Goal: Contribute content: Add original content to the website for others to see

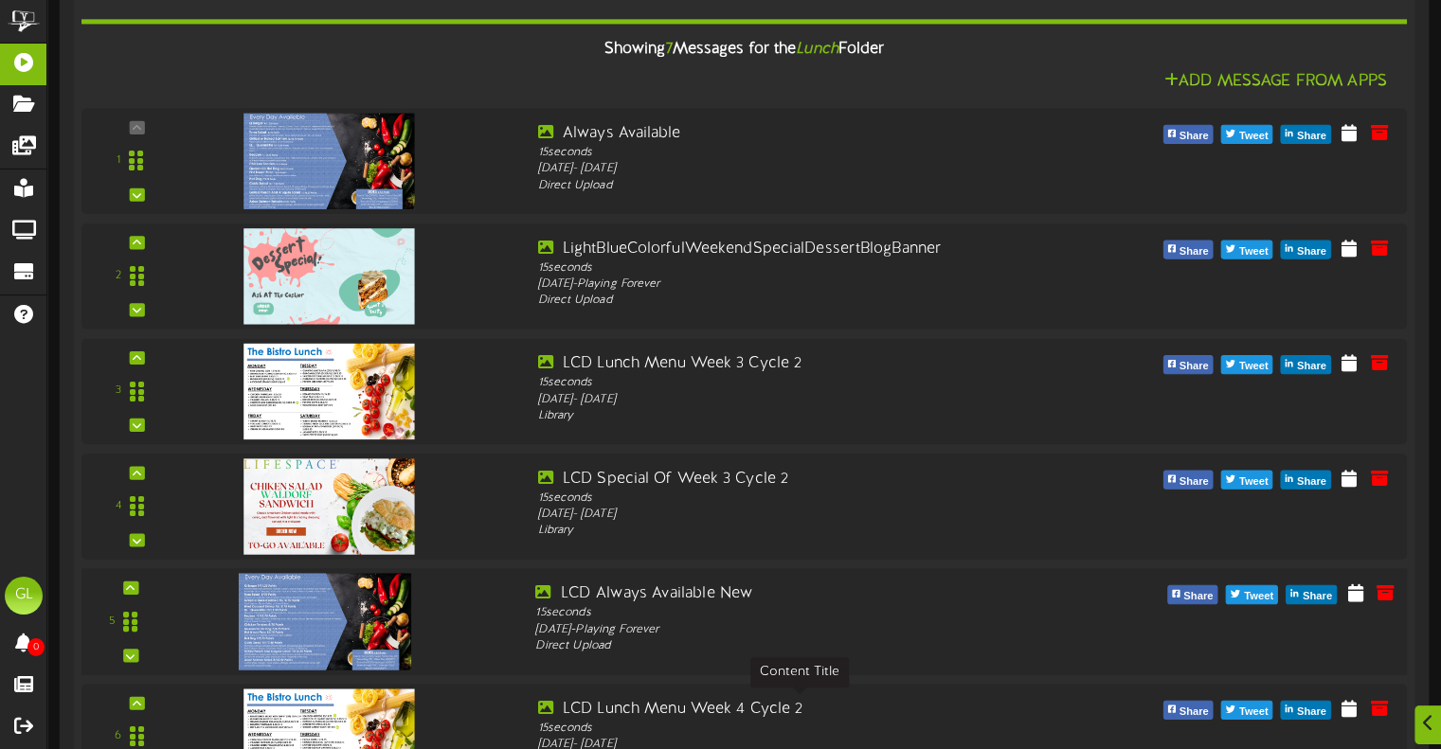
scroll to position [474, 0]
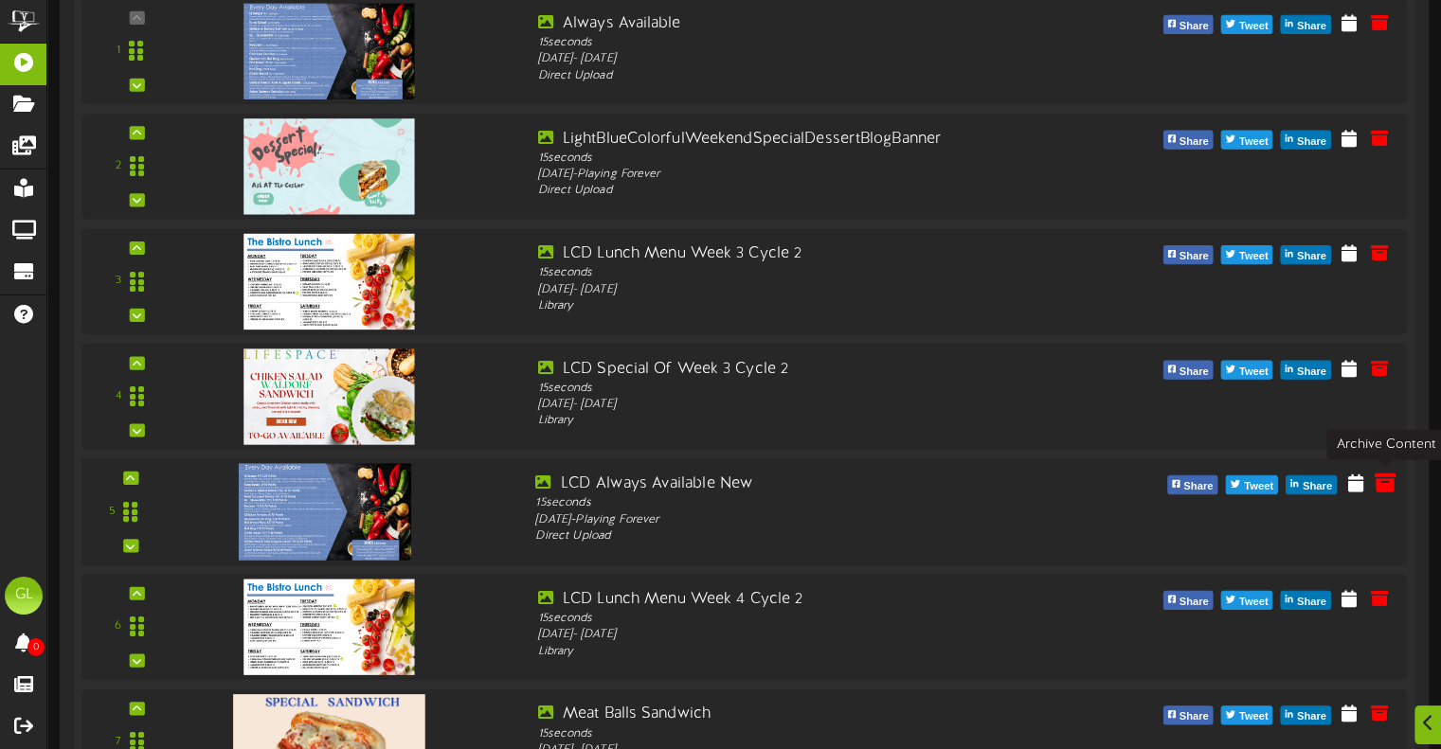
click at [1383, 484] on icon at bounding box center [1384, 482] width 21 height 21
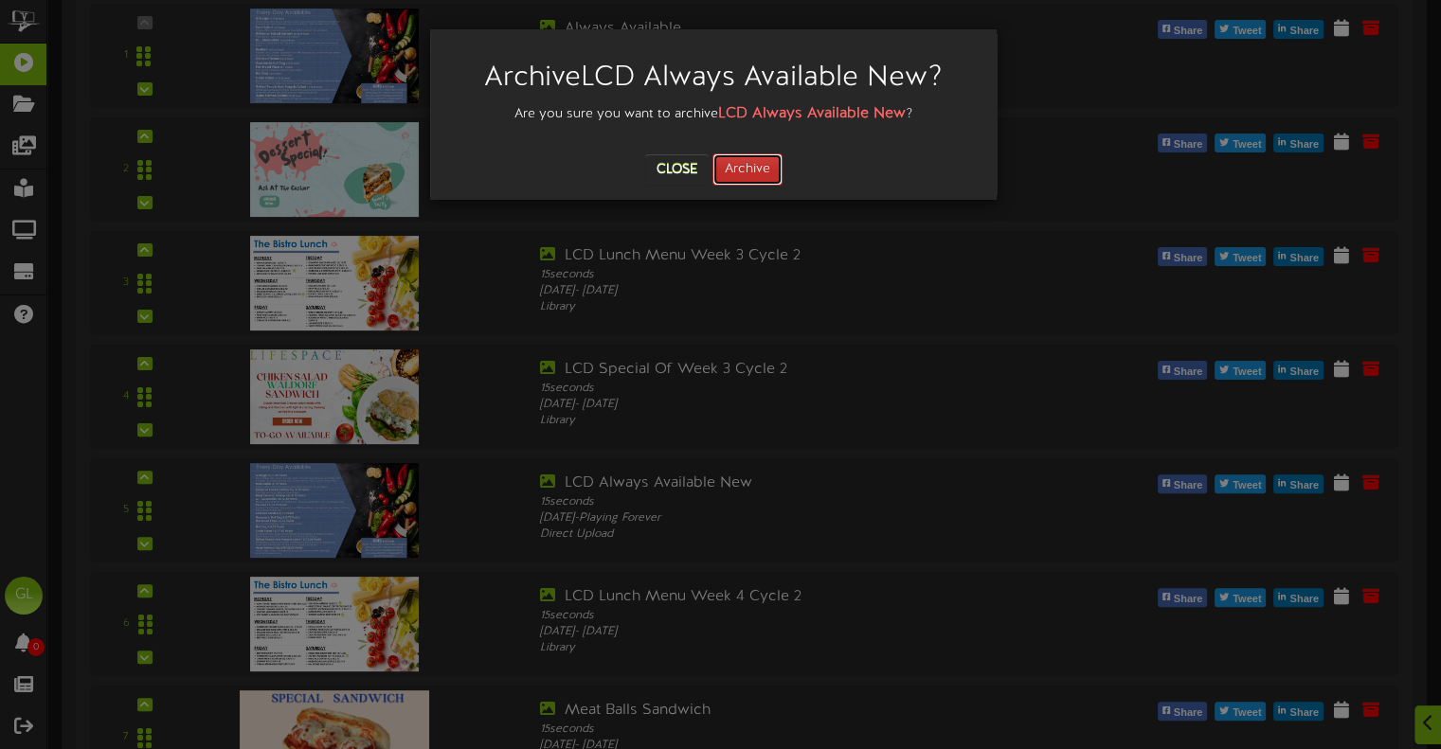
click at [742, 182] on button "Archive" at bounding box center [747, 169] width 70 height 32
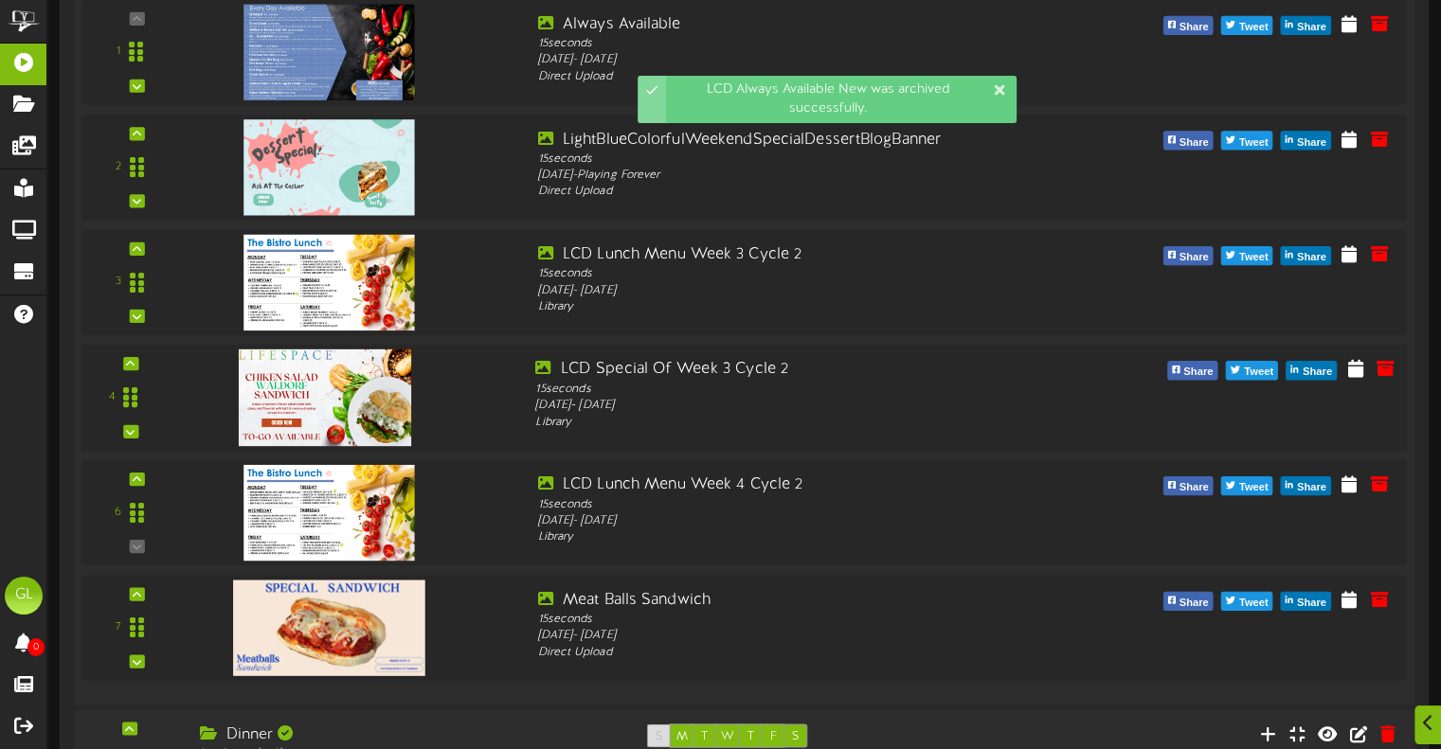
scroll to position [473, 0]
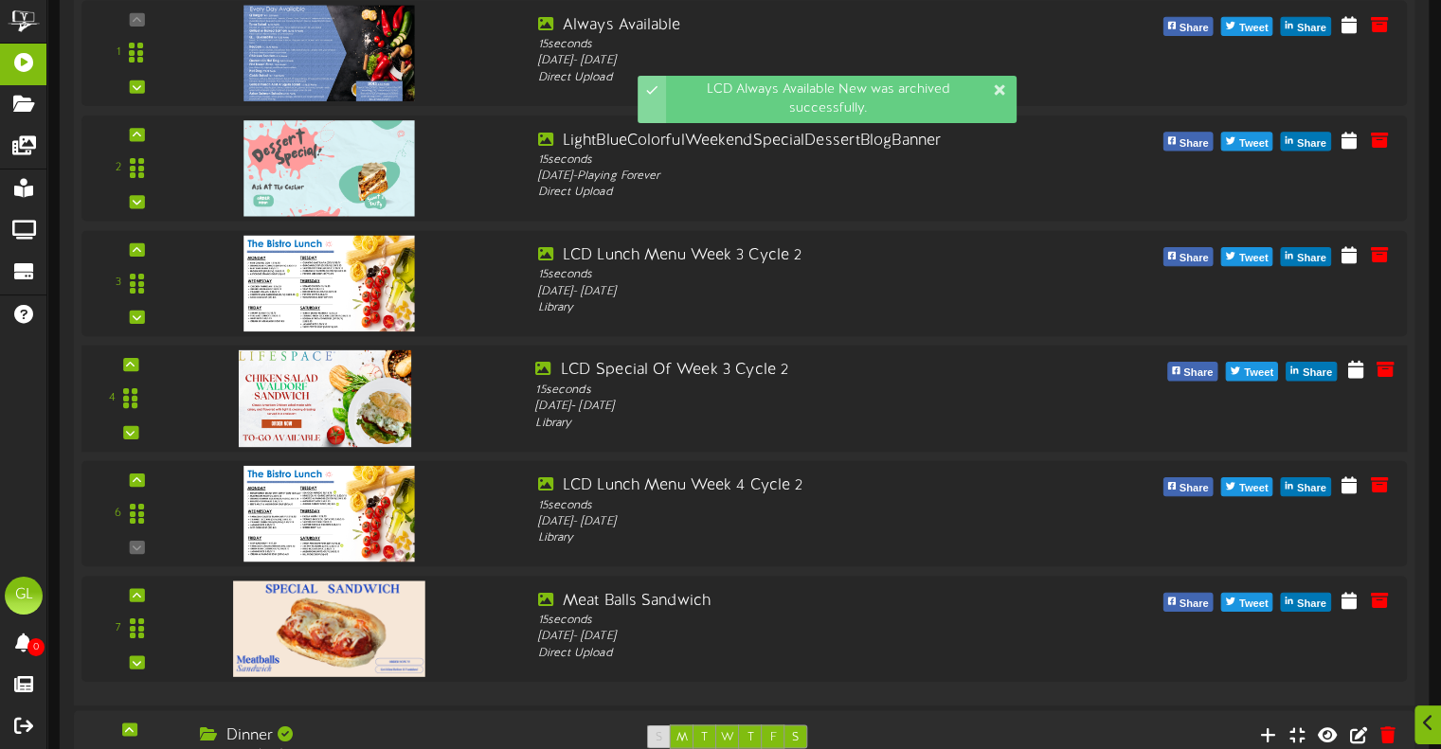
click at [1390, 430] on div "4" at bounding box center [744, 399] width 1338 height 78
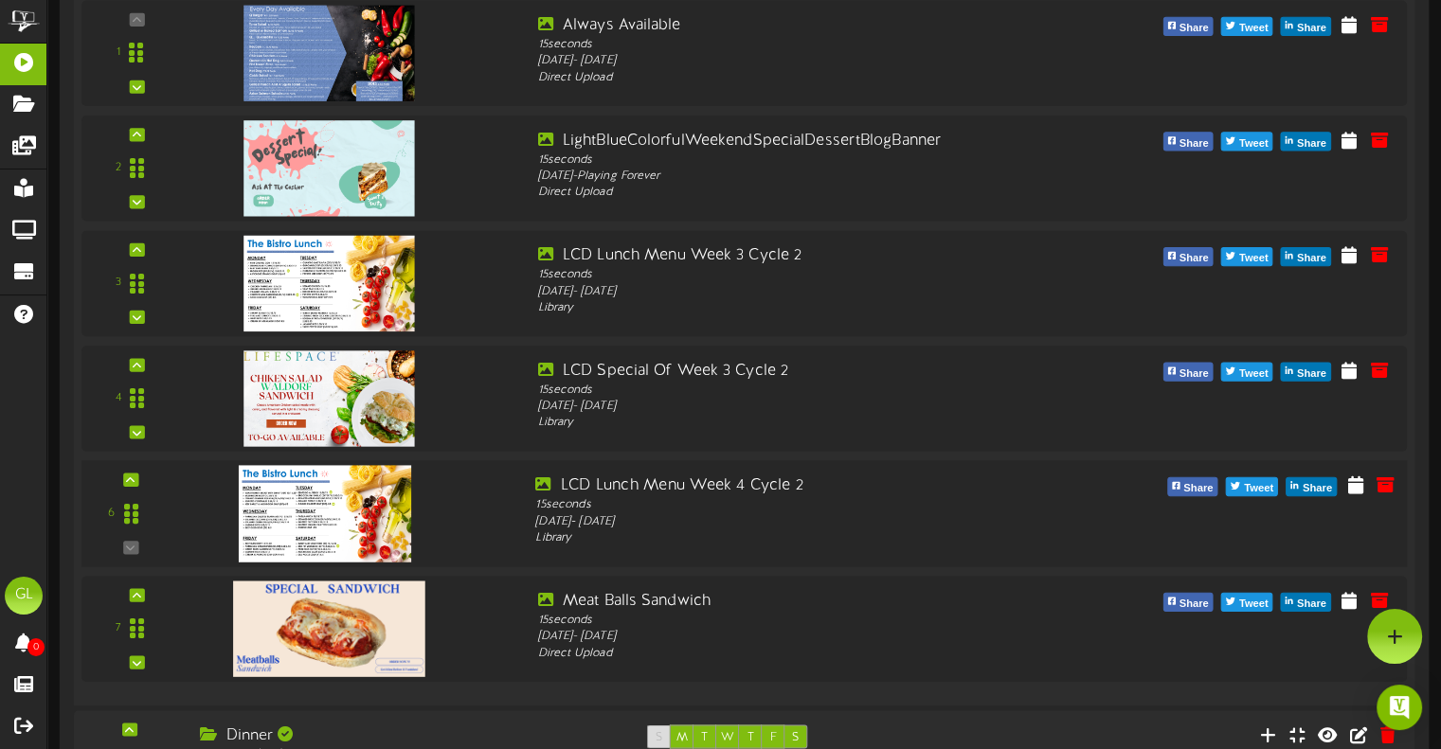
scroll to position [188, 0]
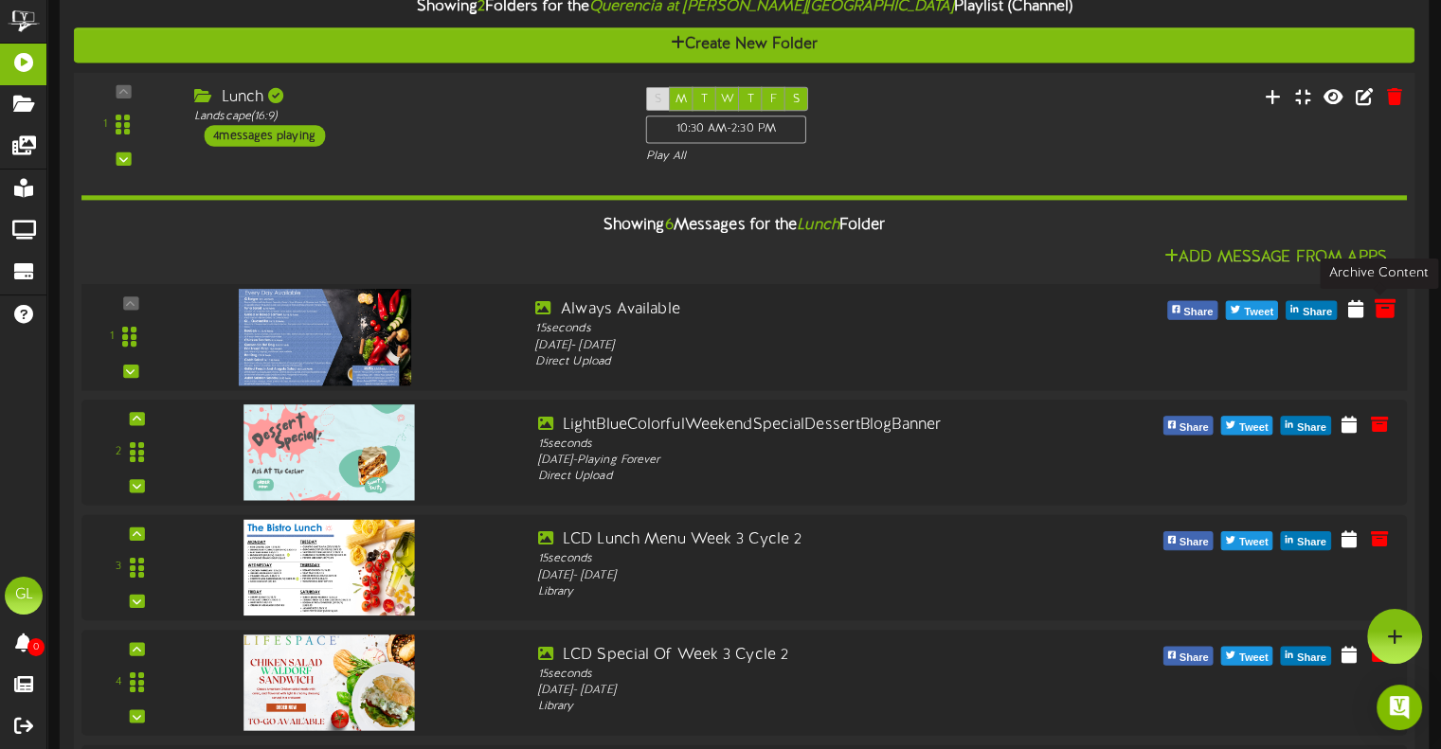
click at [1379, 305] on icon at bounding box center [1384, 307] width 21 height 21
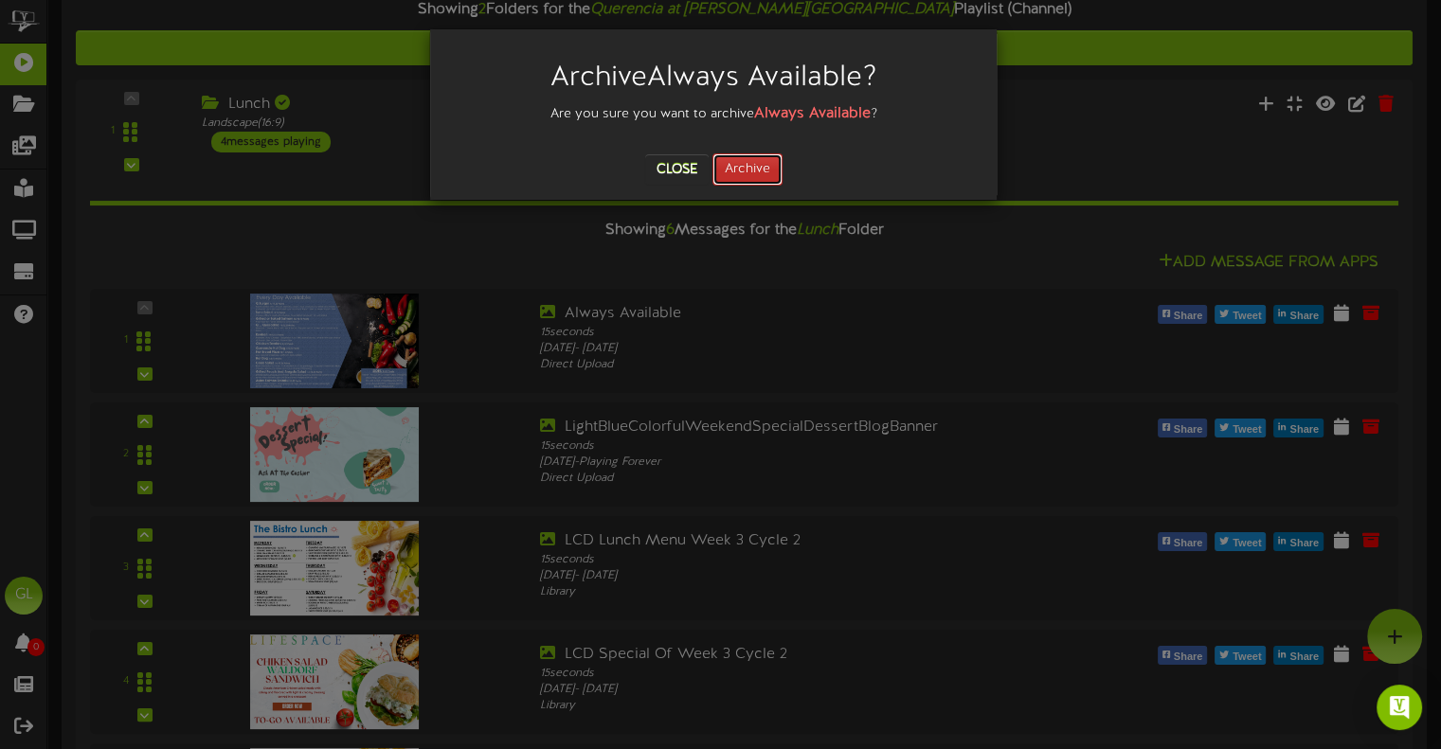
click at [746, 155] on button "Archive" at bounding box center [747, 169] width 70 height 32
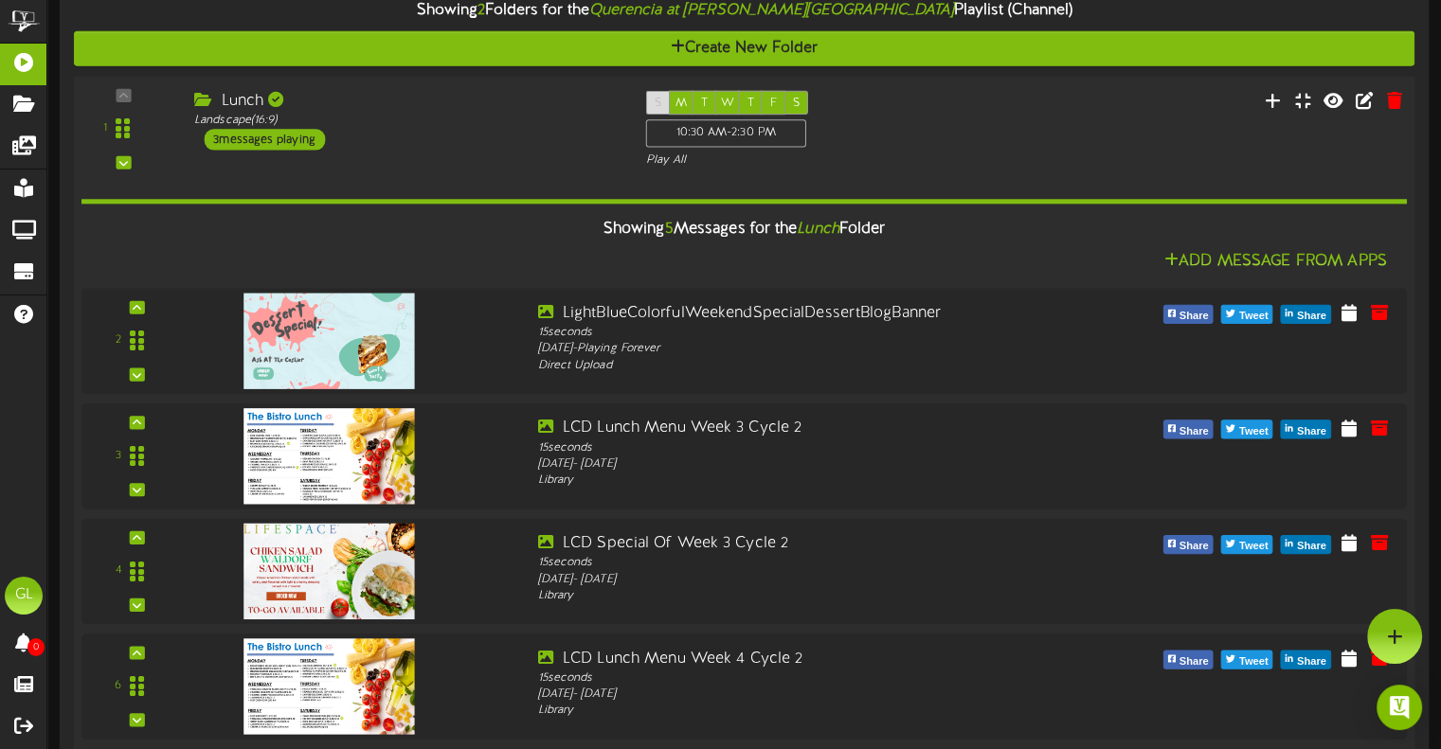
scroll to position [0, 0]
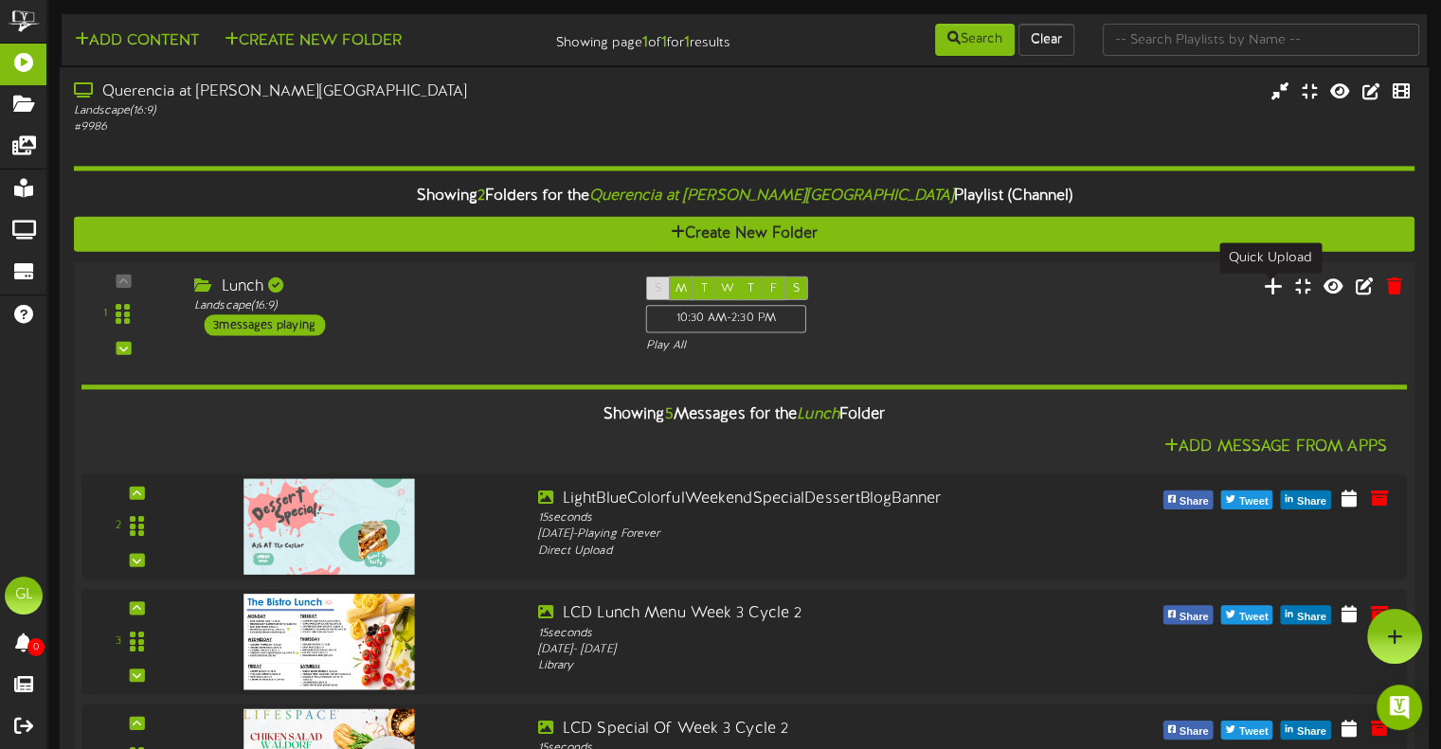
click at [1273, 286] on icon at bounding box center [1273, 285] width 20 height 21
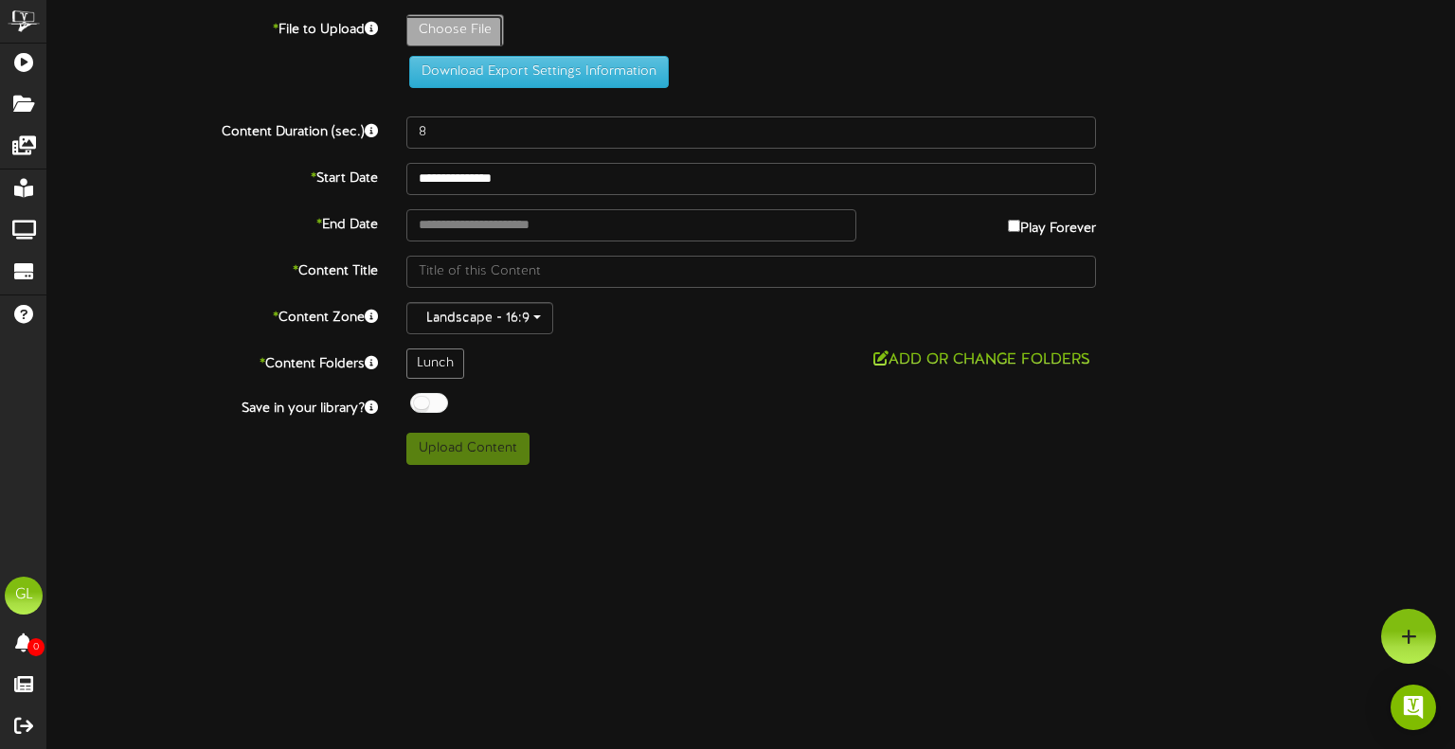
type input "**********"
type input "NewLCDAlwaysAvailable"
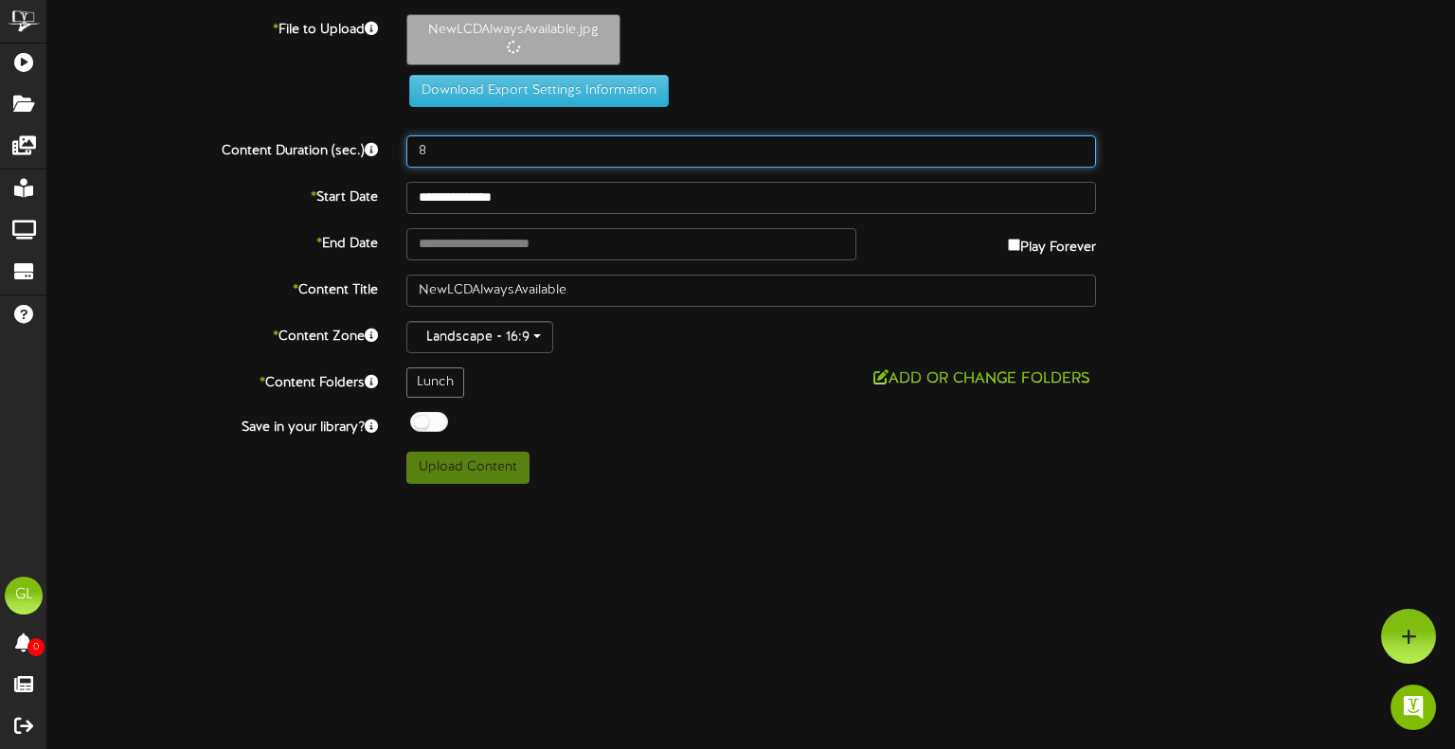
click at [451, 148] on input "8" at bounding box center [751, 151] width 690 height 32
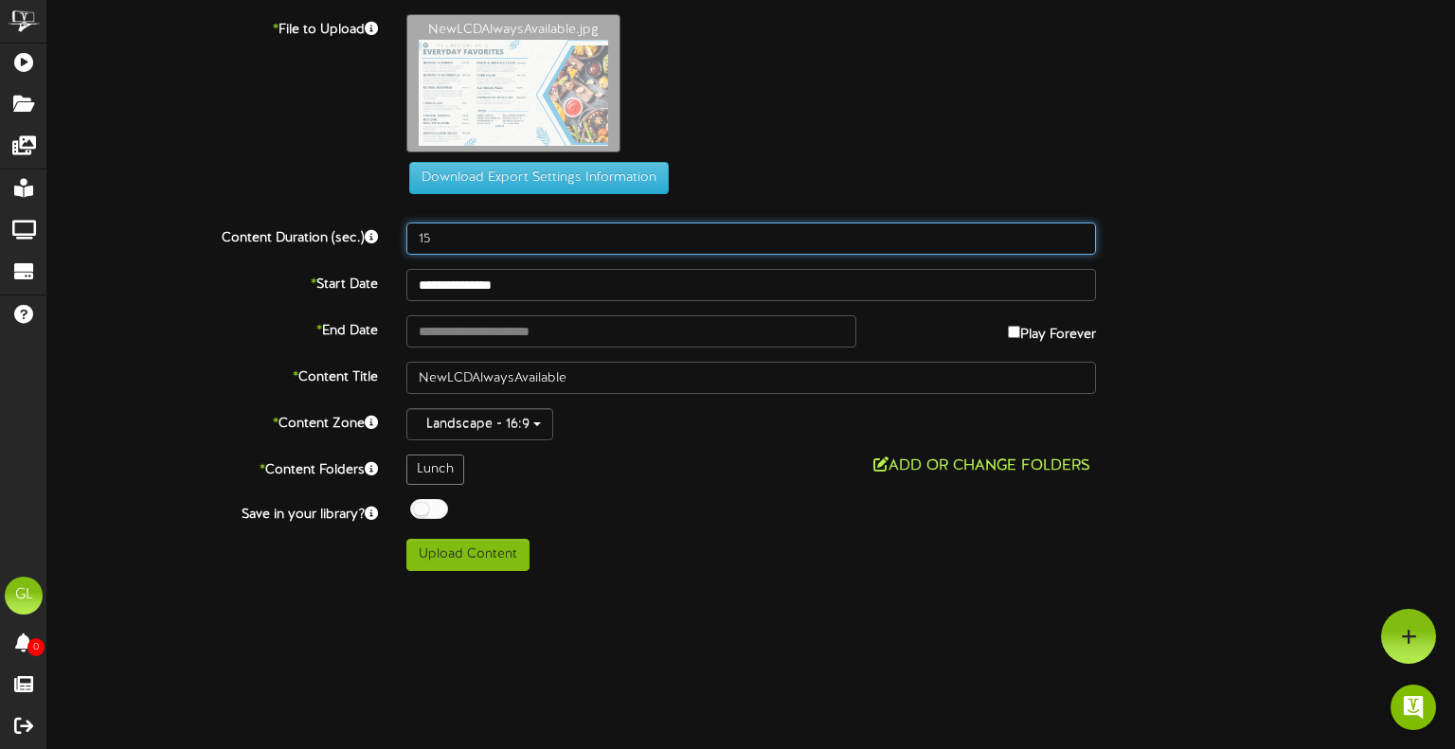
type input "15"
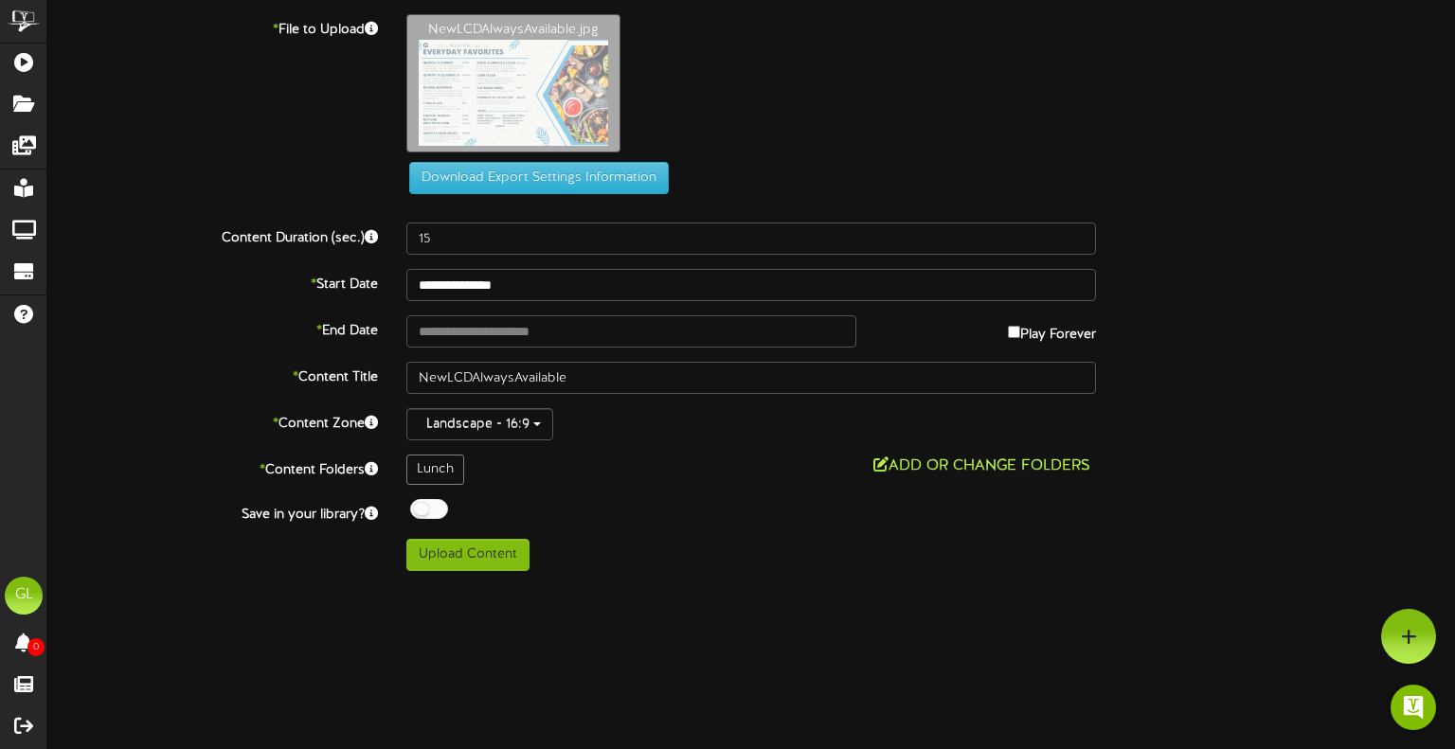
click at [943, 475] on button "Add or Change Folders" at bounding box center [982, 467] width 228 height 24
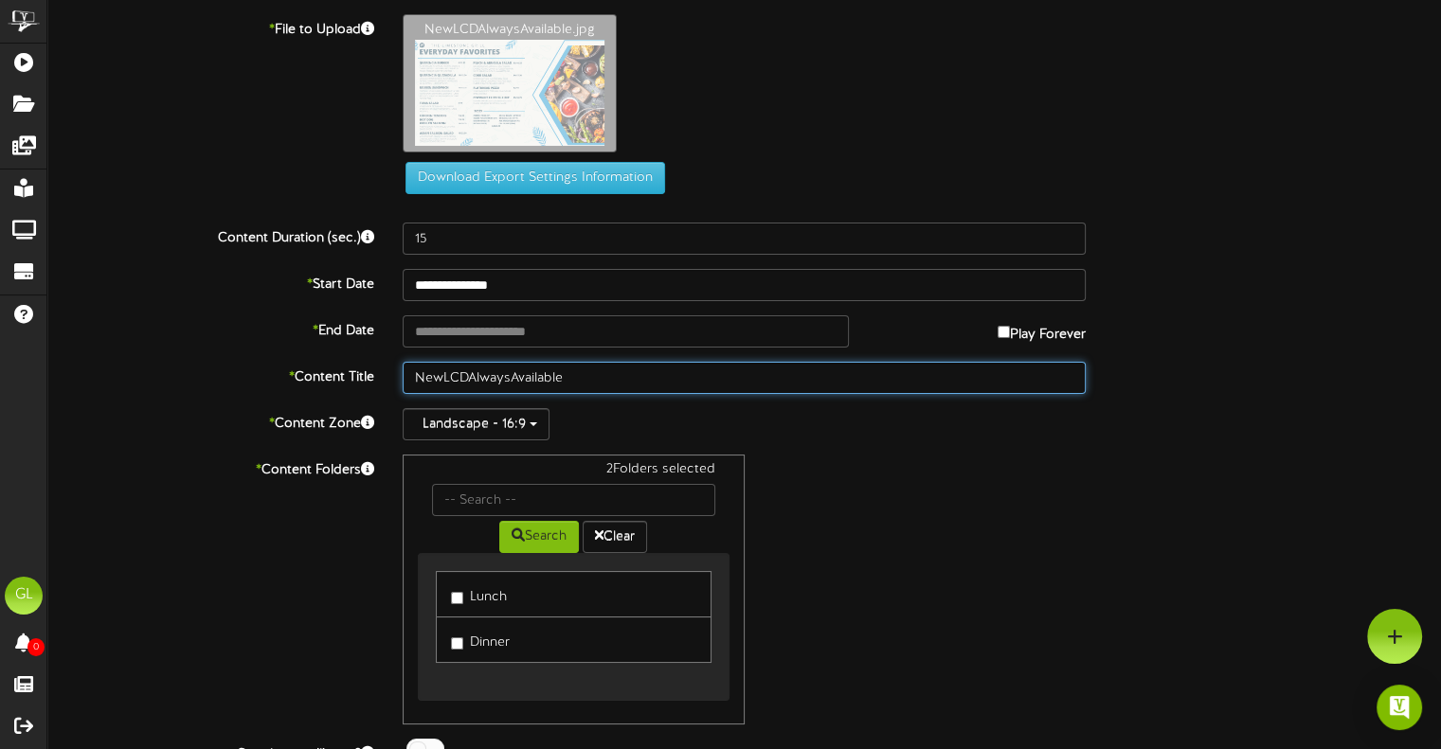
click at [511, 381] on input "NewLCDAlwaysAvailable" at bounding box center [744, 378] width 683 height 32
click at [472, 378] on input "NewLCDAlways Available" at bounding box center [744, 378] width 683 height 32
click at [441, 380] on input "NewLCD Always Available" at bounding box center [744, 378] width 683 height 32
type input "New LCD Always Available"
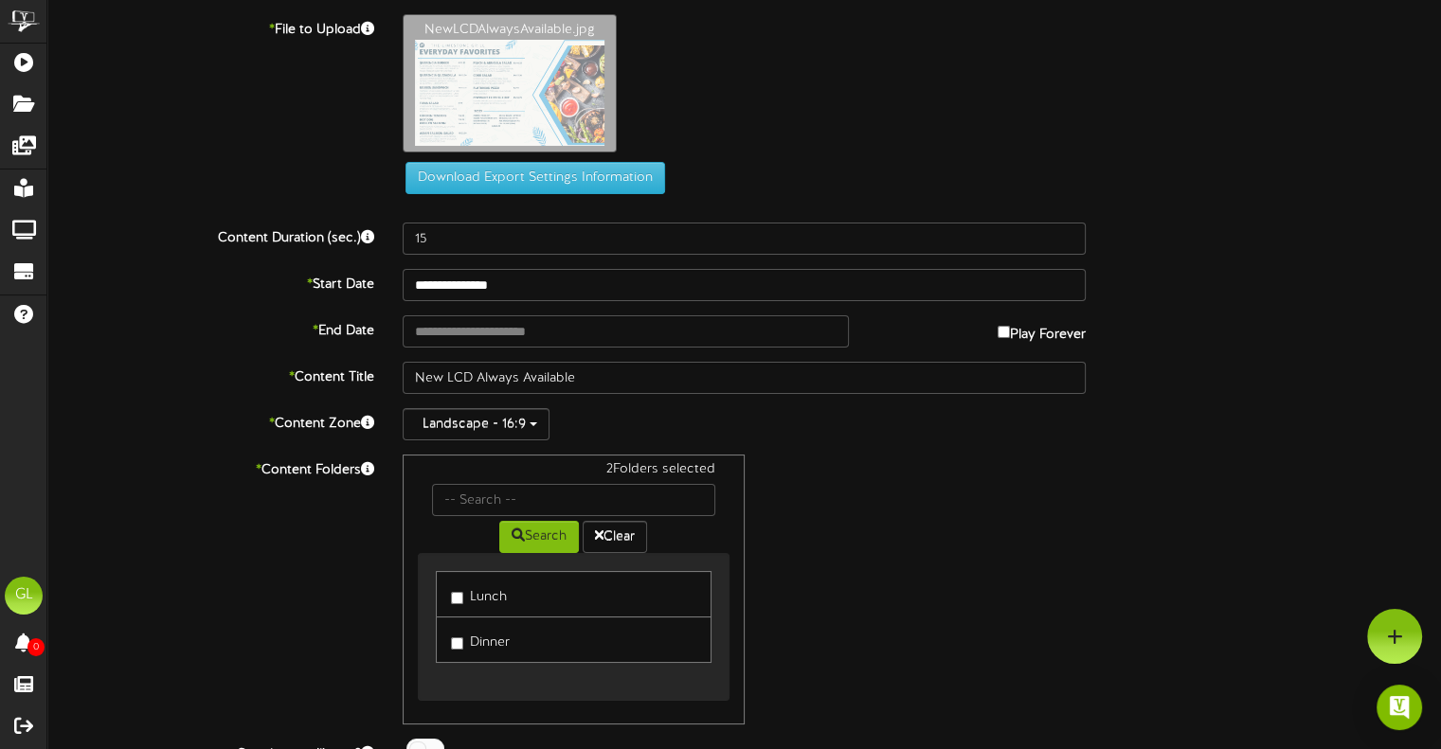
click at [821, 490] on div "2 Folders selected Search Clear Lunch Dinner" at bounding box center [743, 590] width 711 height 270
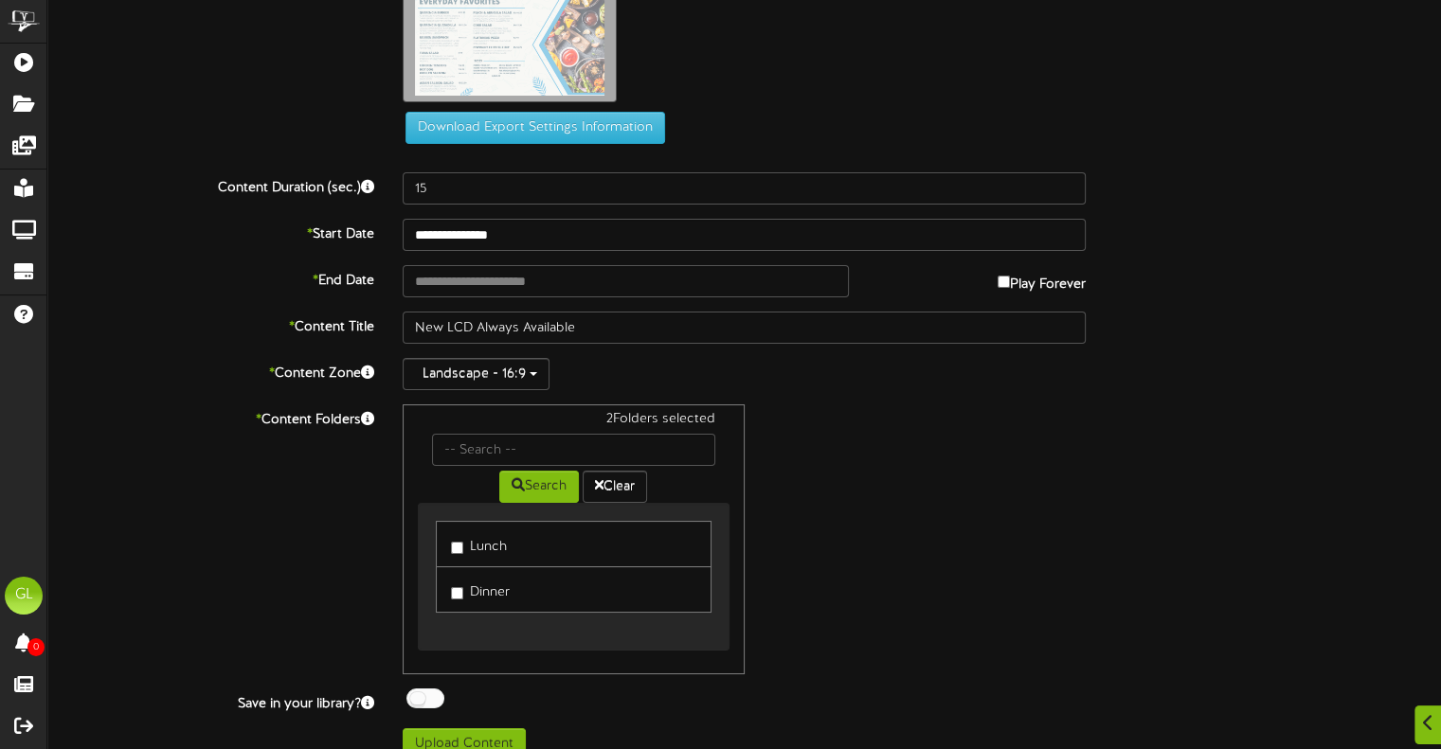
scroll to position [72, 0]
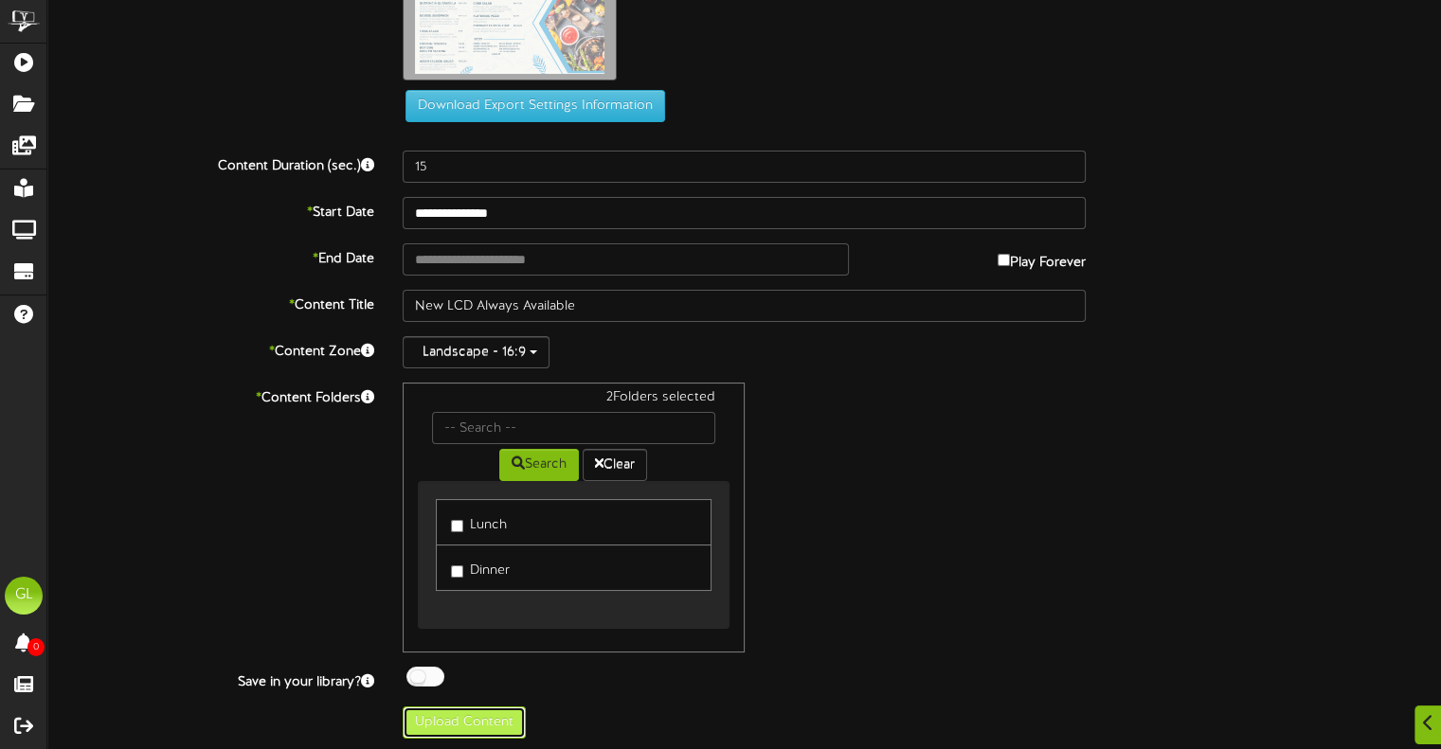
click at [451, 729] on button "Upload Content" at bounding box center [464, 723] width 123 height 32
type input "**********"
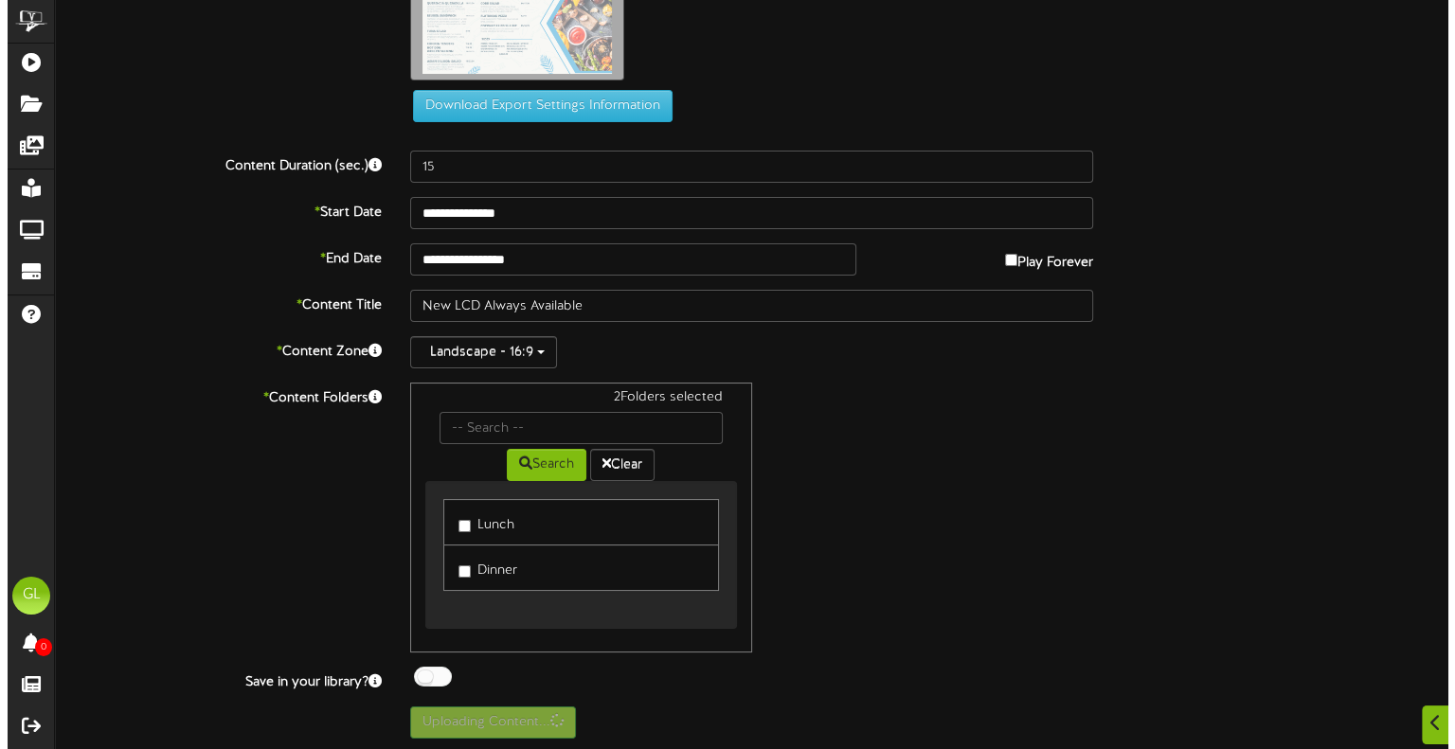
scroll to position [0, 0]
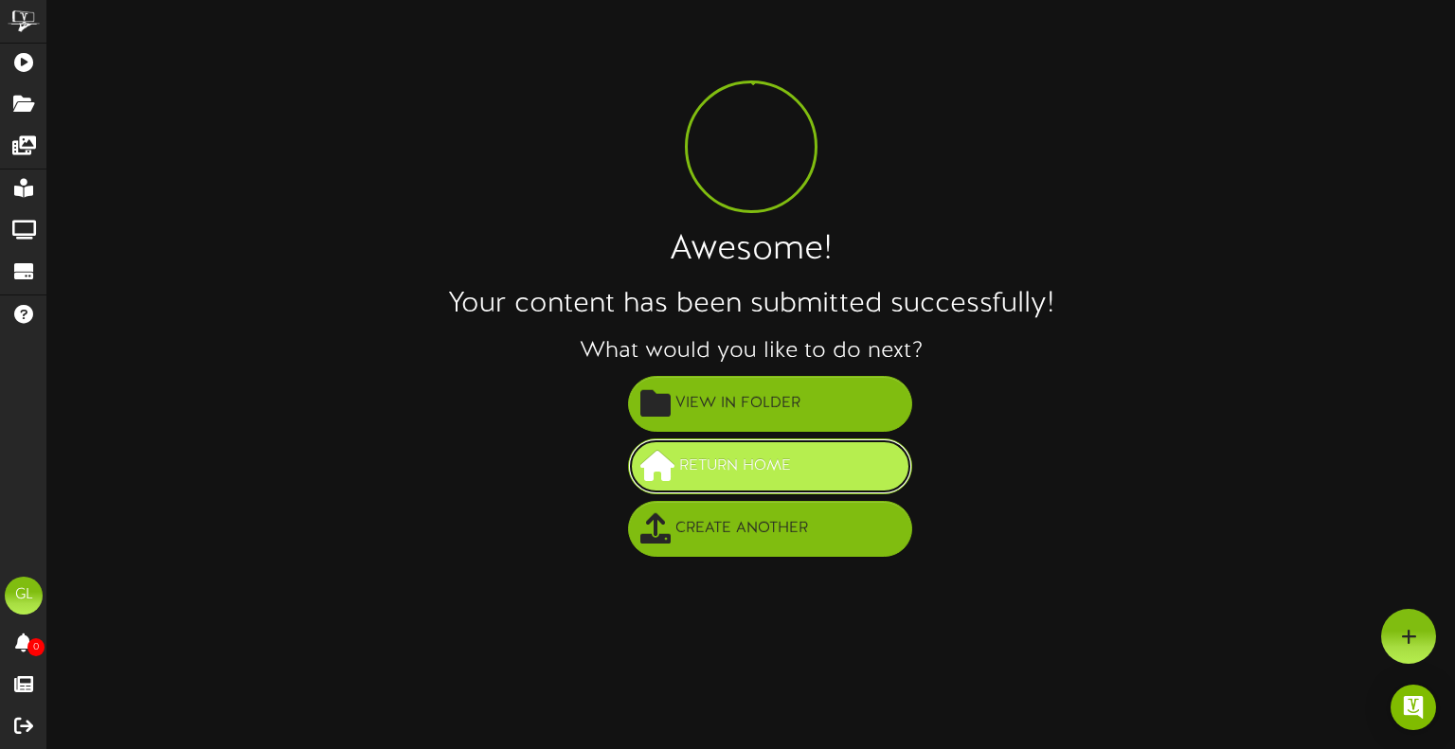
click at [802, 476] on button "Return Home" at bounding box center [770, 467] width 284 height 56
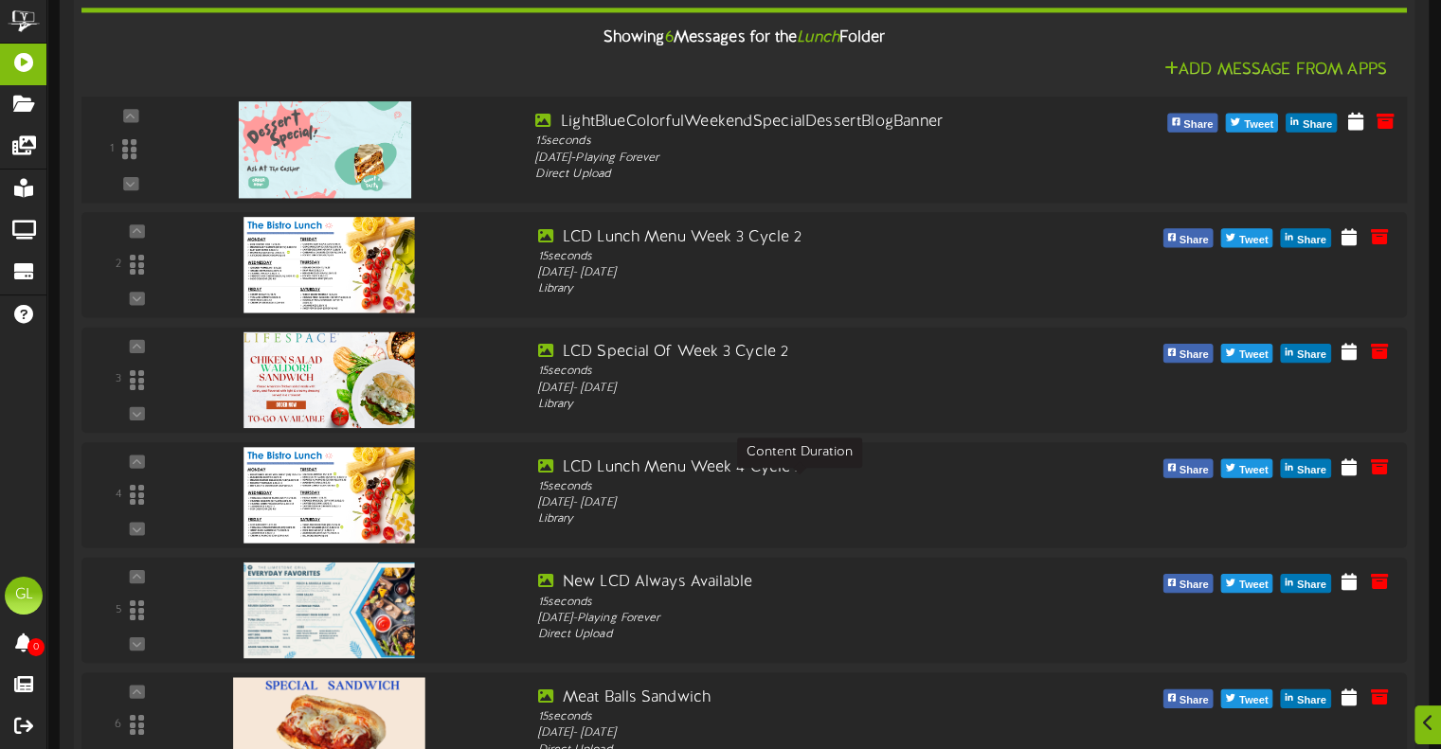
scroll to position [379, 0]
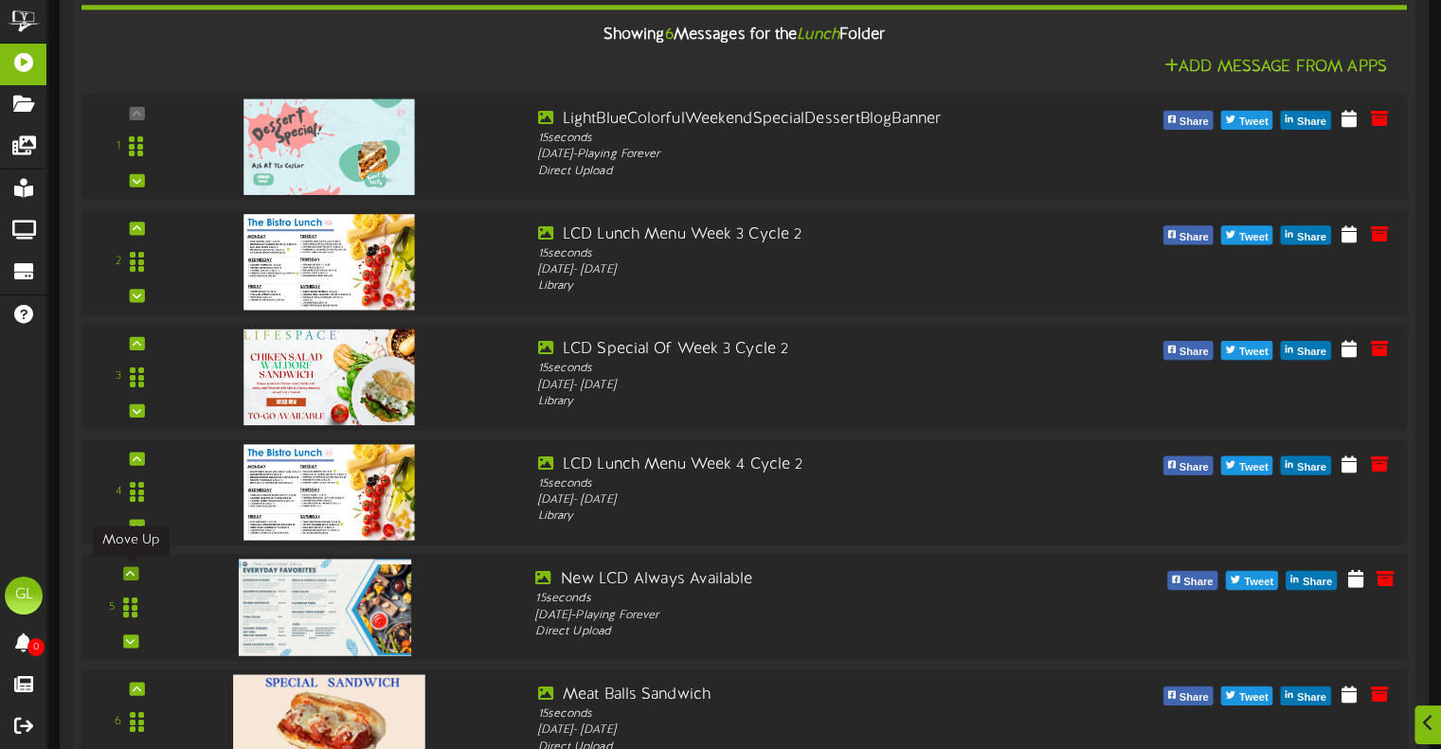
click at [129, 571] on icon at bounding box center [130, 572] width 9 height 9
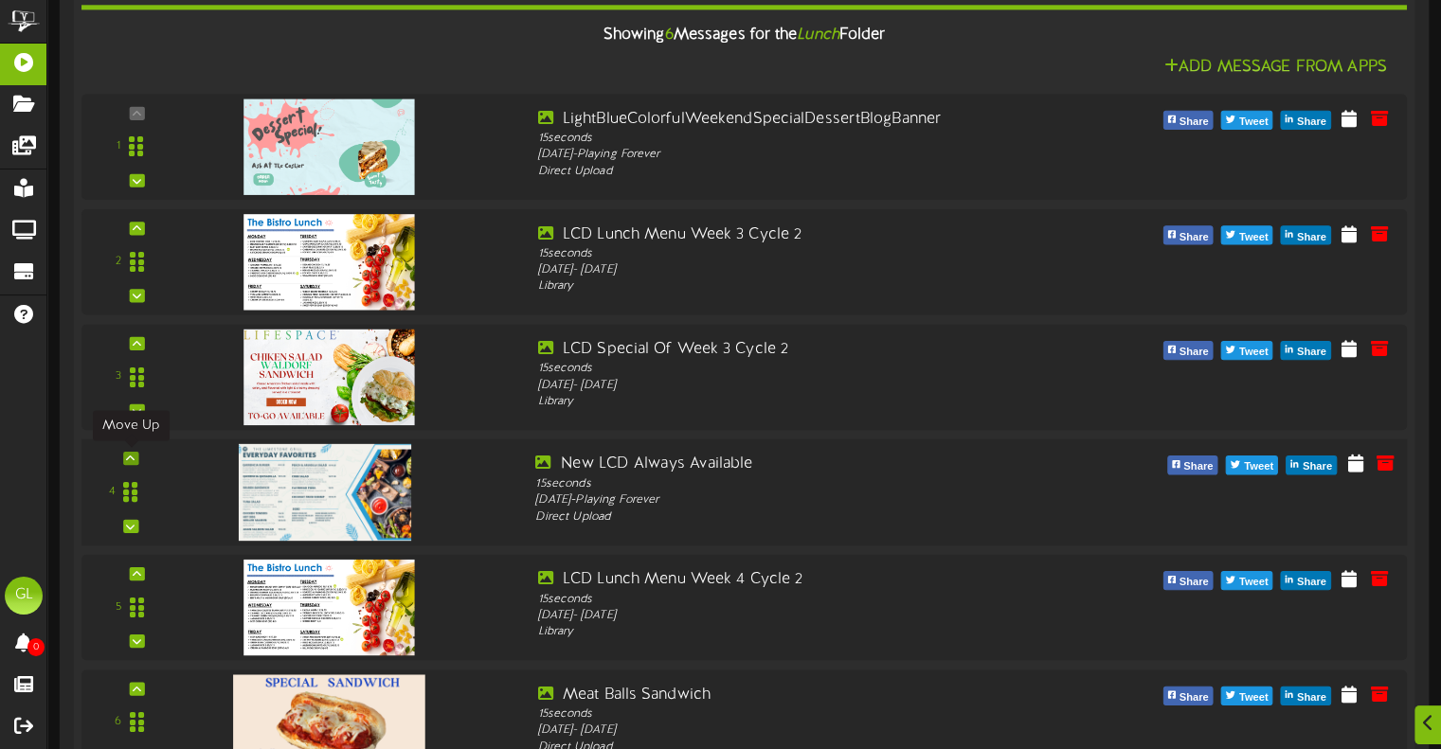
click at [132, 458] on icon at bounding box center [130, 458] width 9 height 9
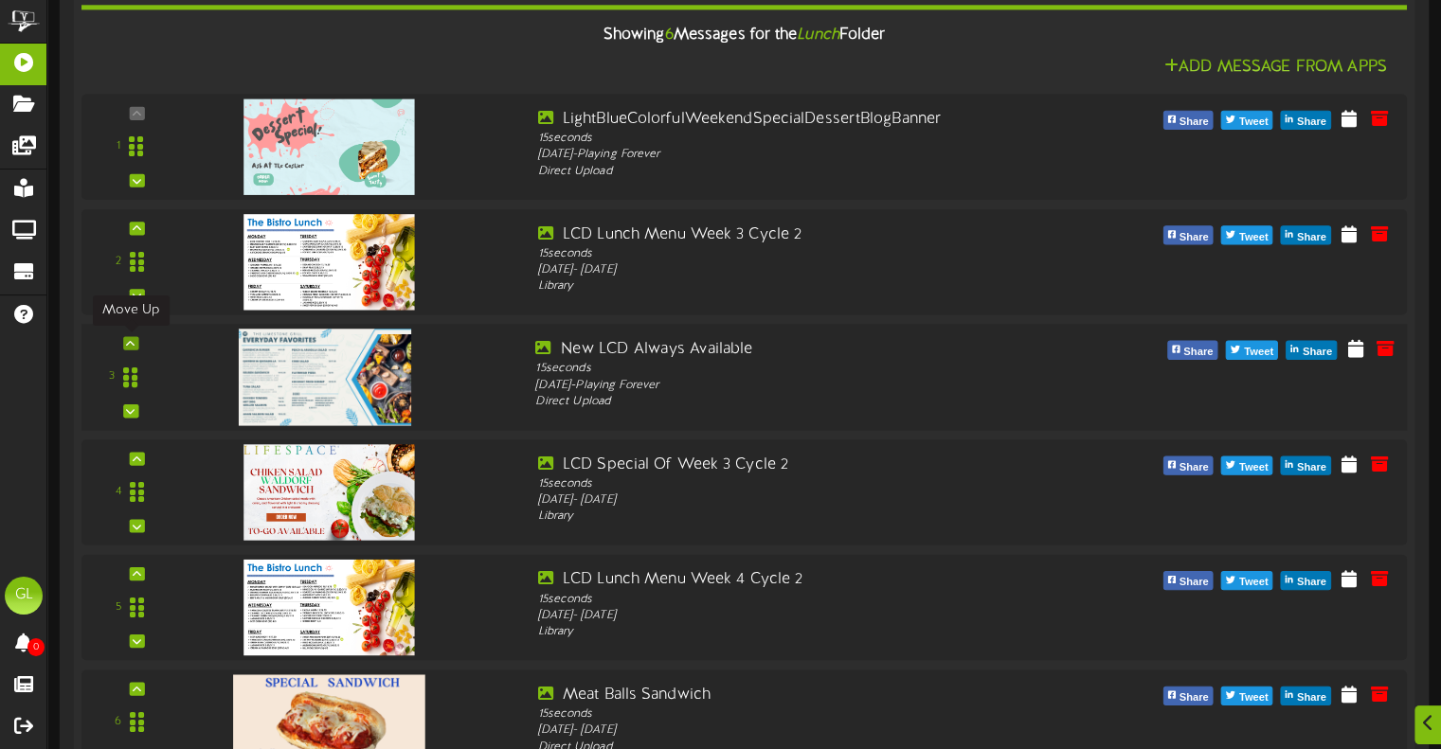
click at [133, 338] on icon at bounding box center [130, 342] width 9 height 9
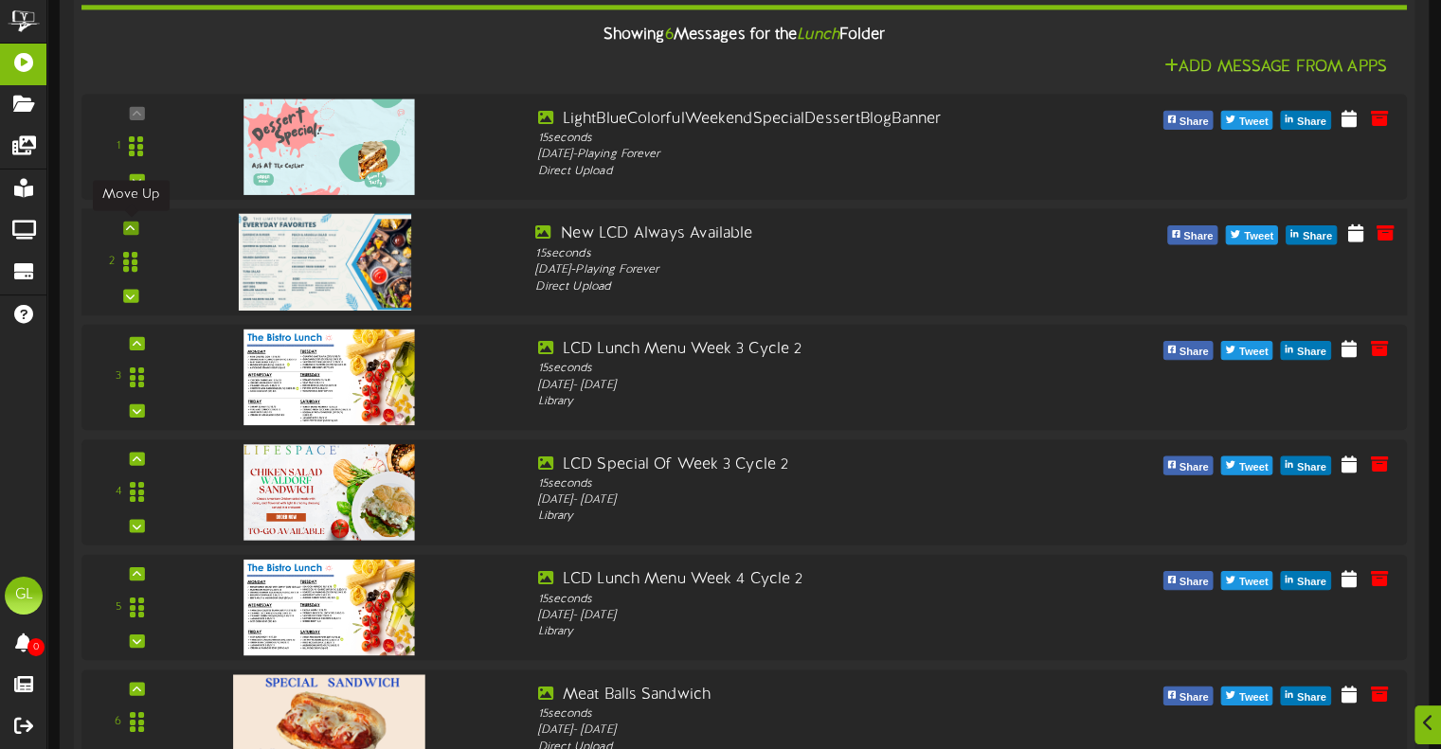
click at [130, 228] on icon at bounding box center [130, 228] width 9 height 9
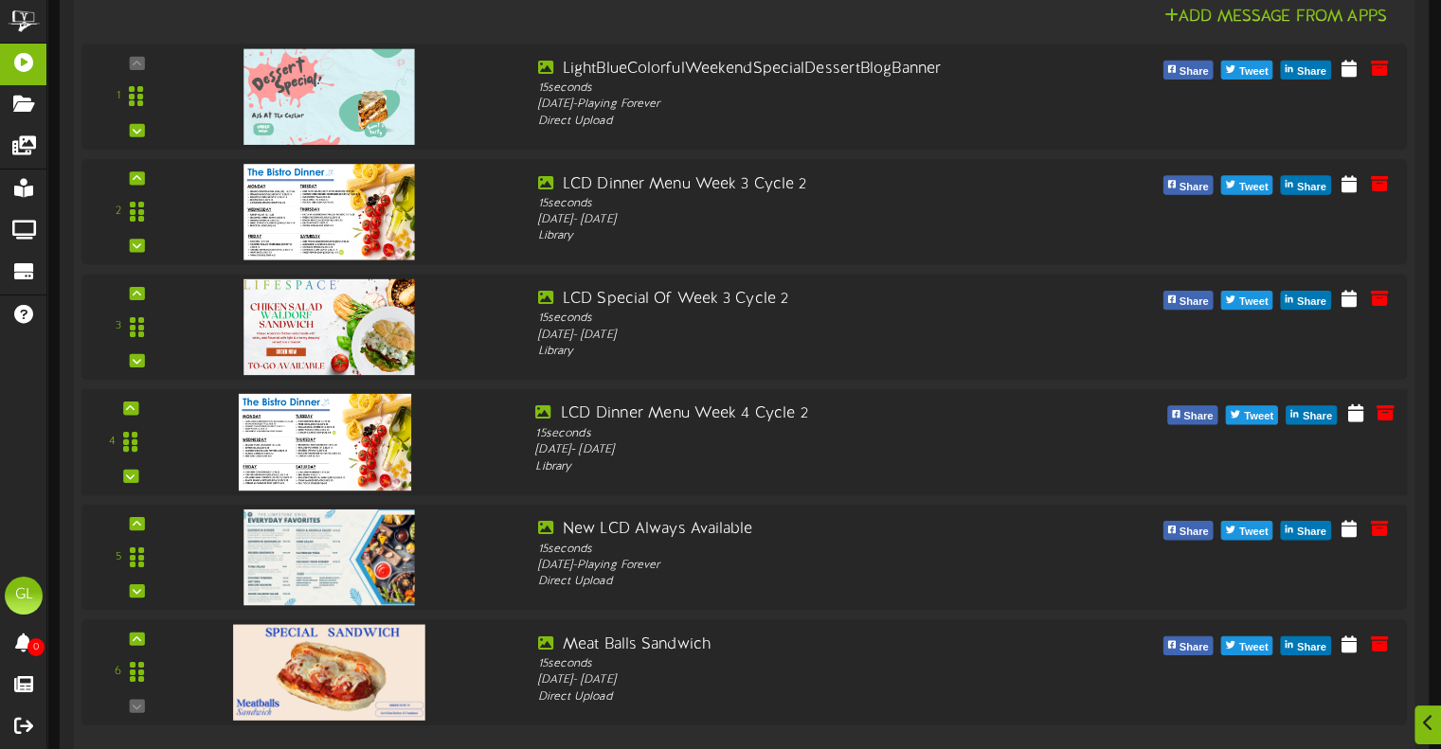
scroll to position [1365, 0]
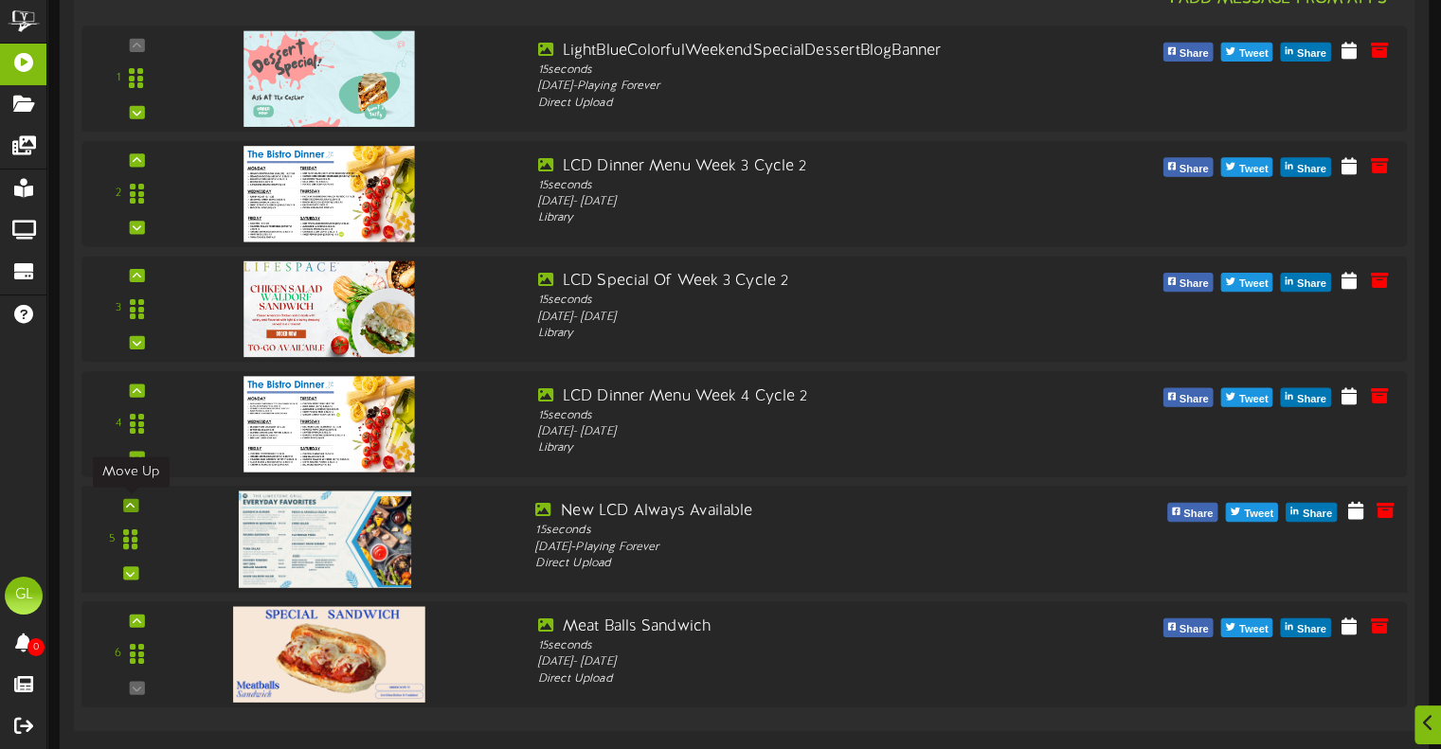
click at [136, 501] on div at bounding box center [130, 504] width 15 height 13
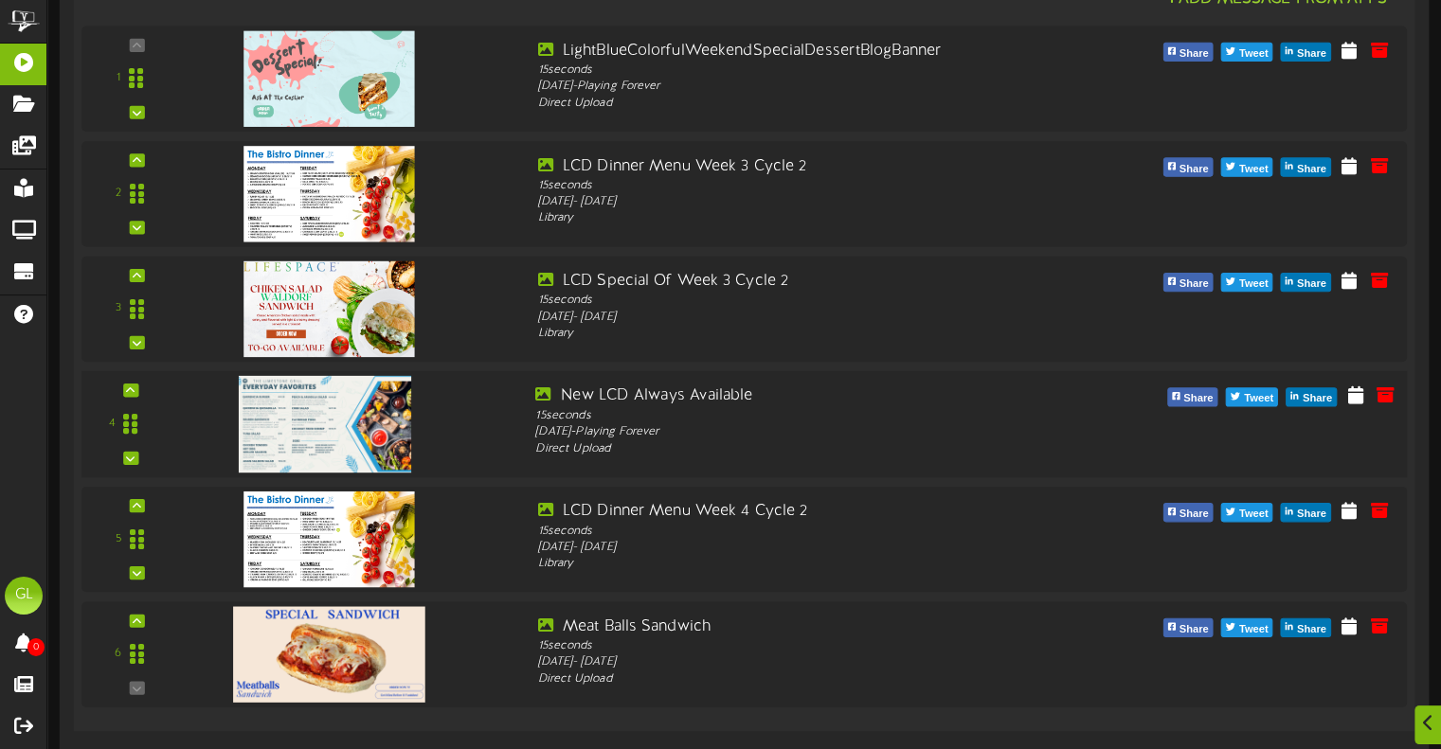
click at [141, 380] on div "4" at bounding box center [744, 423] width 1338 height 107
click at [126, 386] on icon at bounding box center [130, 390] width 9 height 9
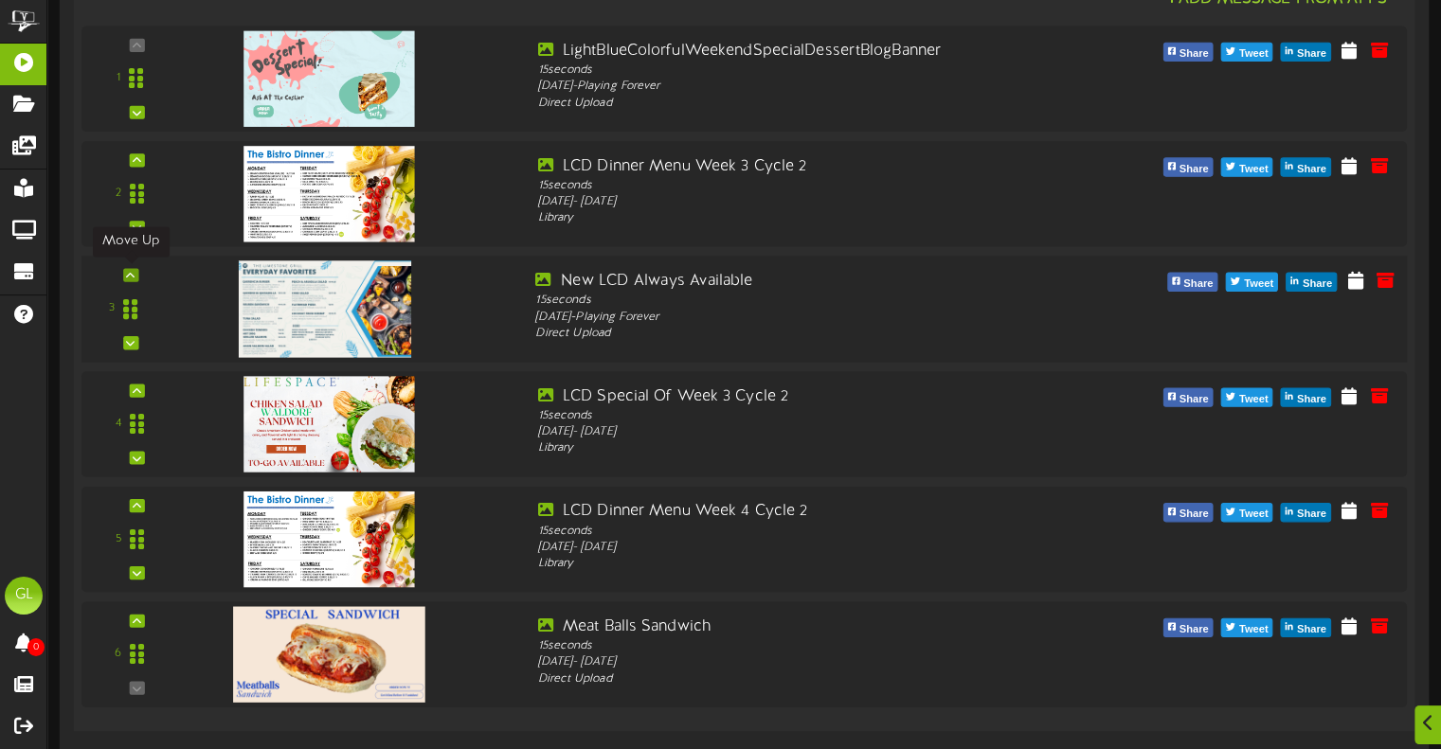
click at [135, 272] on icon at bounding box center [130, 274] width 9 height 9
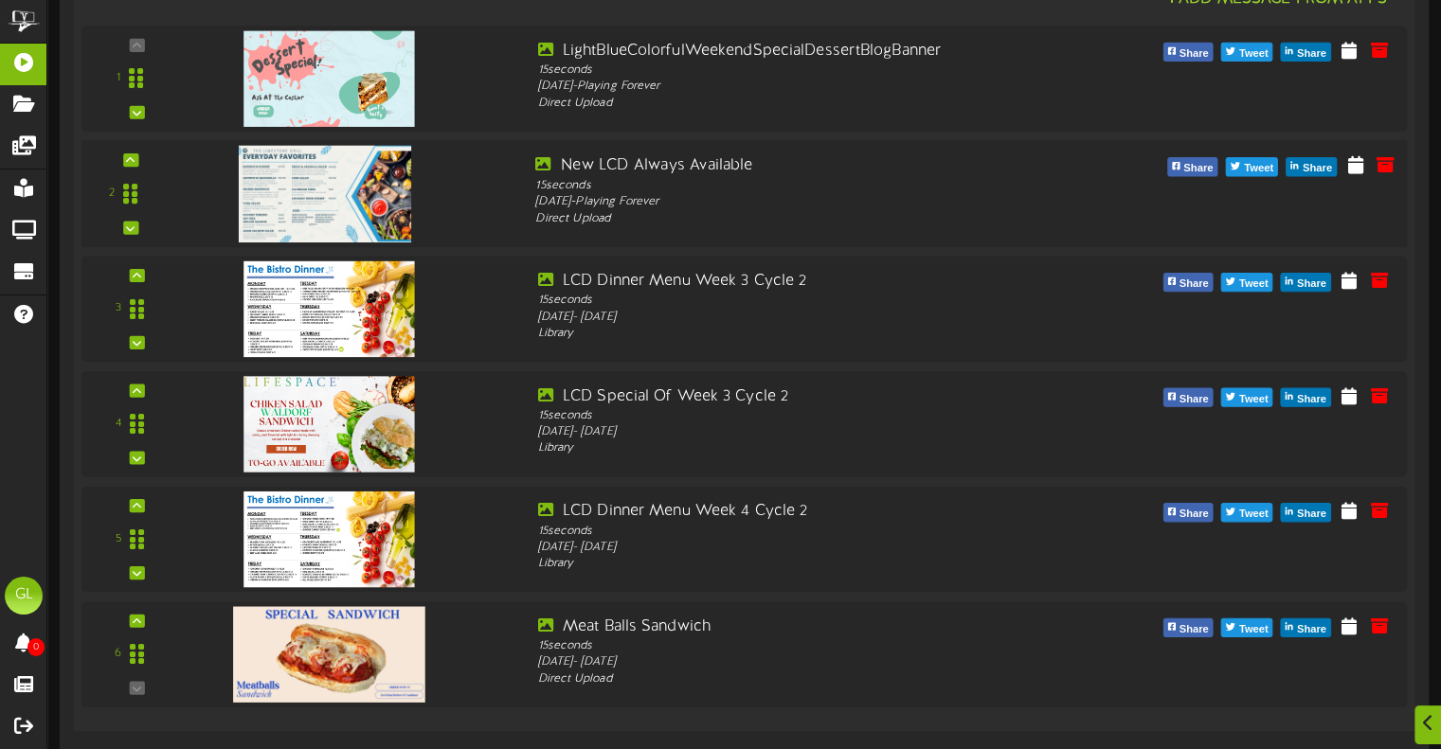
click at [131, 149] on div "2" at bounding box center [744, 193] width 1338 height 107
click at [138, 154] on div "2" at bounding box center [130, 193] width 82 height 78
click at [131, 154] on icon at bounding box center [130, 158] width 9 height 9
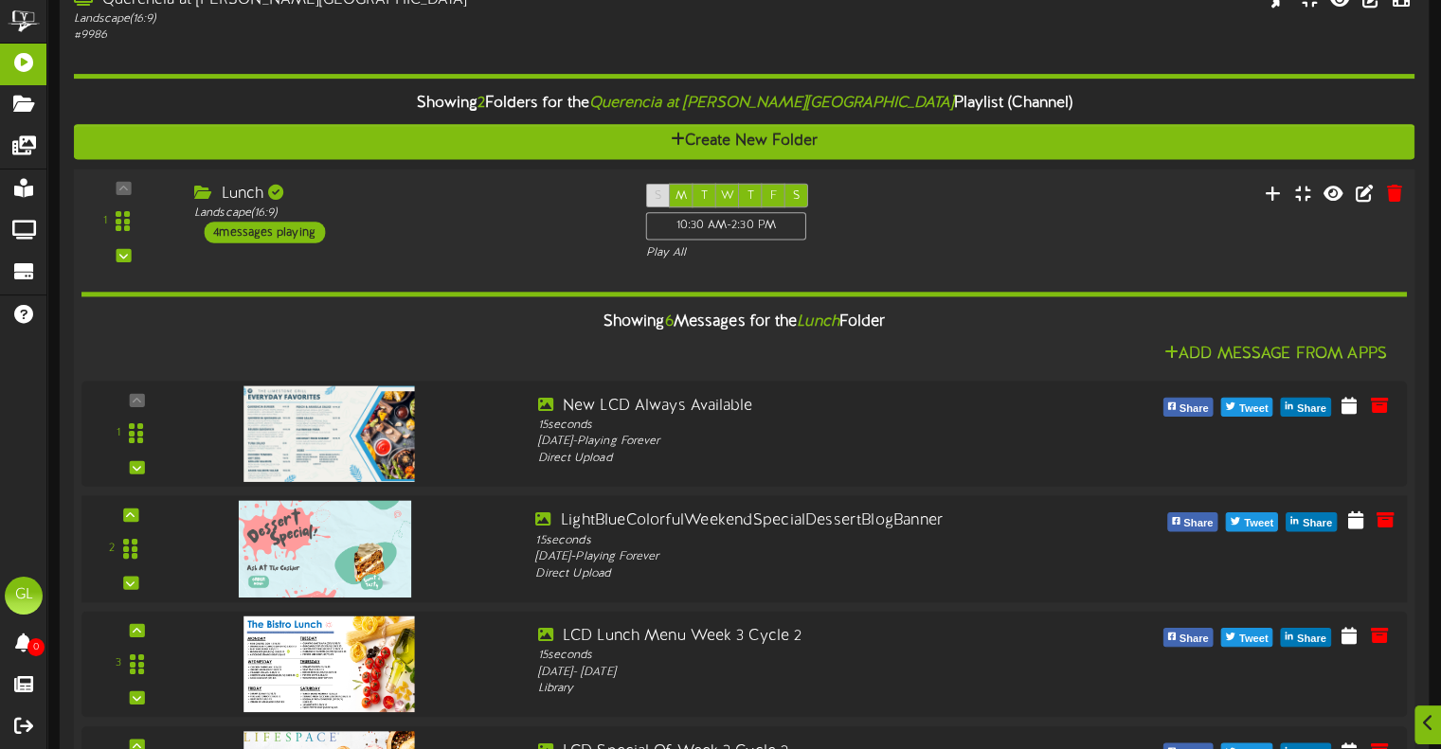
scroll to position [189, 0]
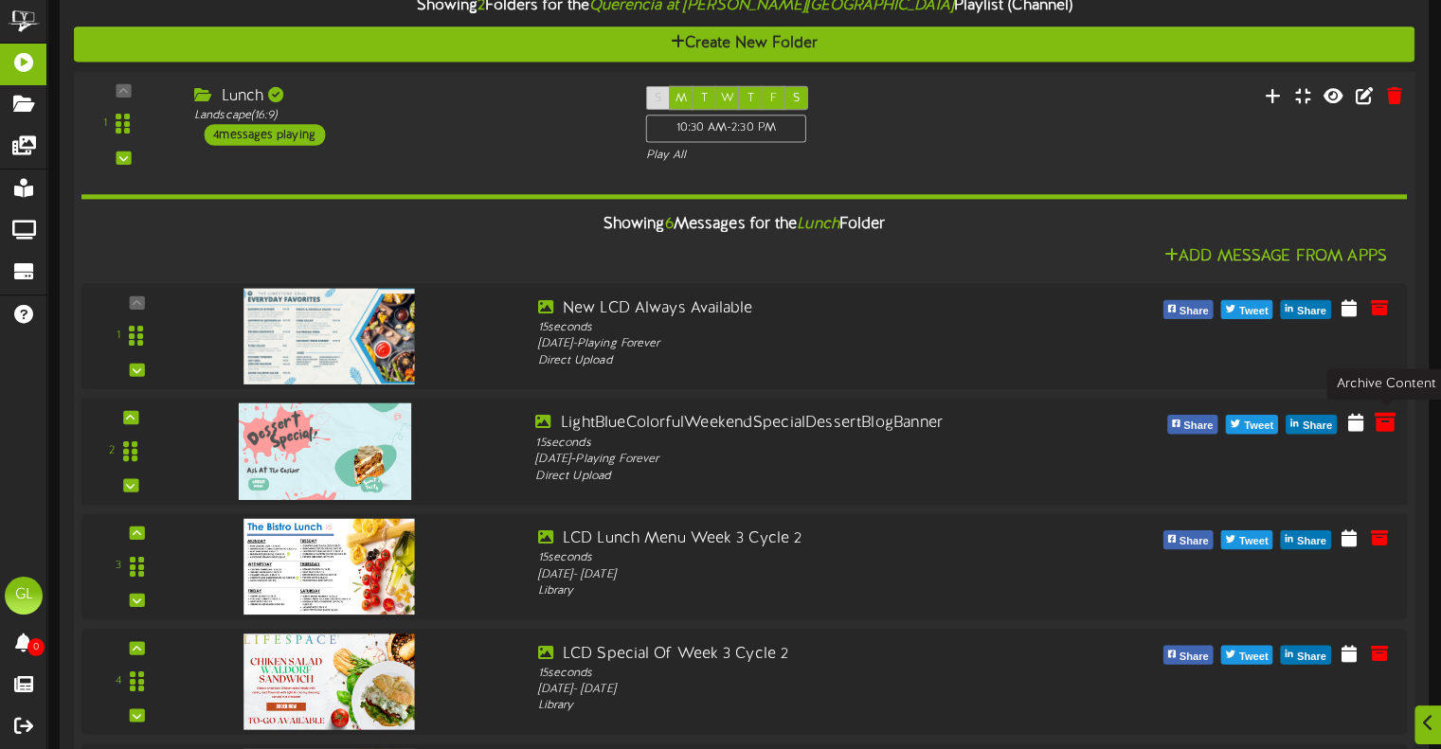
click at [1383, 429] on icon at bounding box center [1384, 421] width 21 height 21
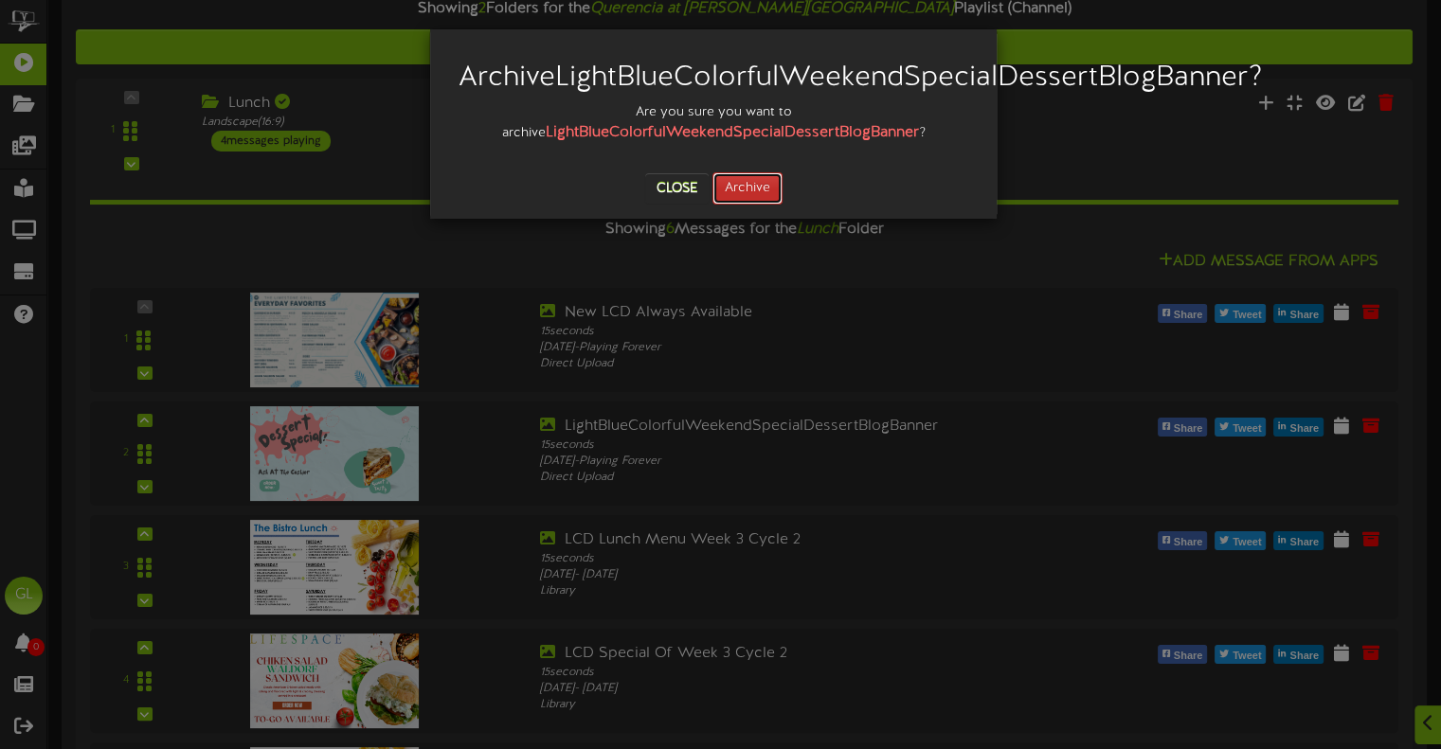
click at [758, 205] on button "Archive" at bounding box center [747, 188] width 70 height 32
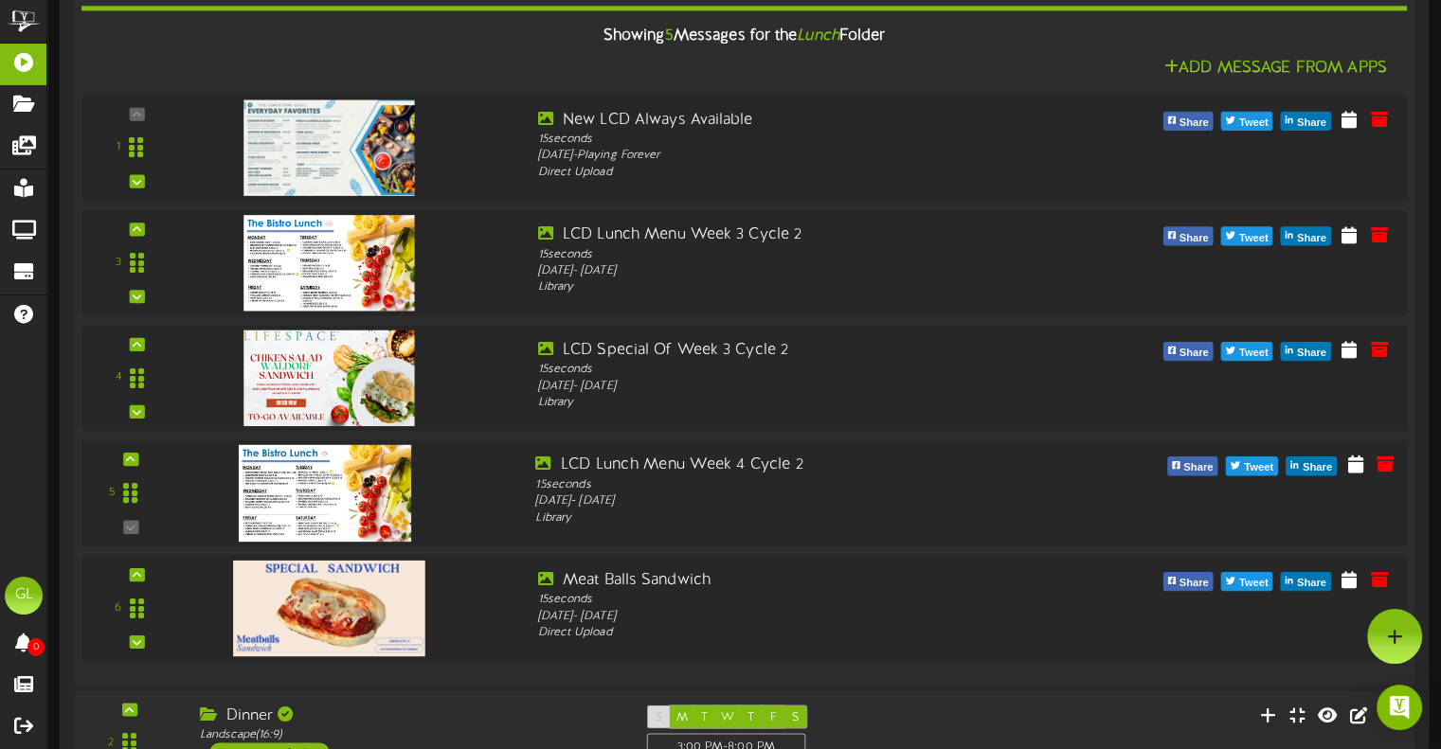
scroll to position [0, 0]
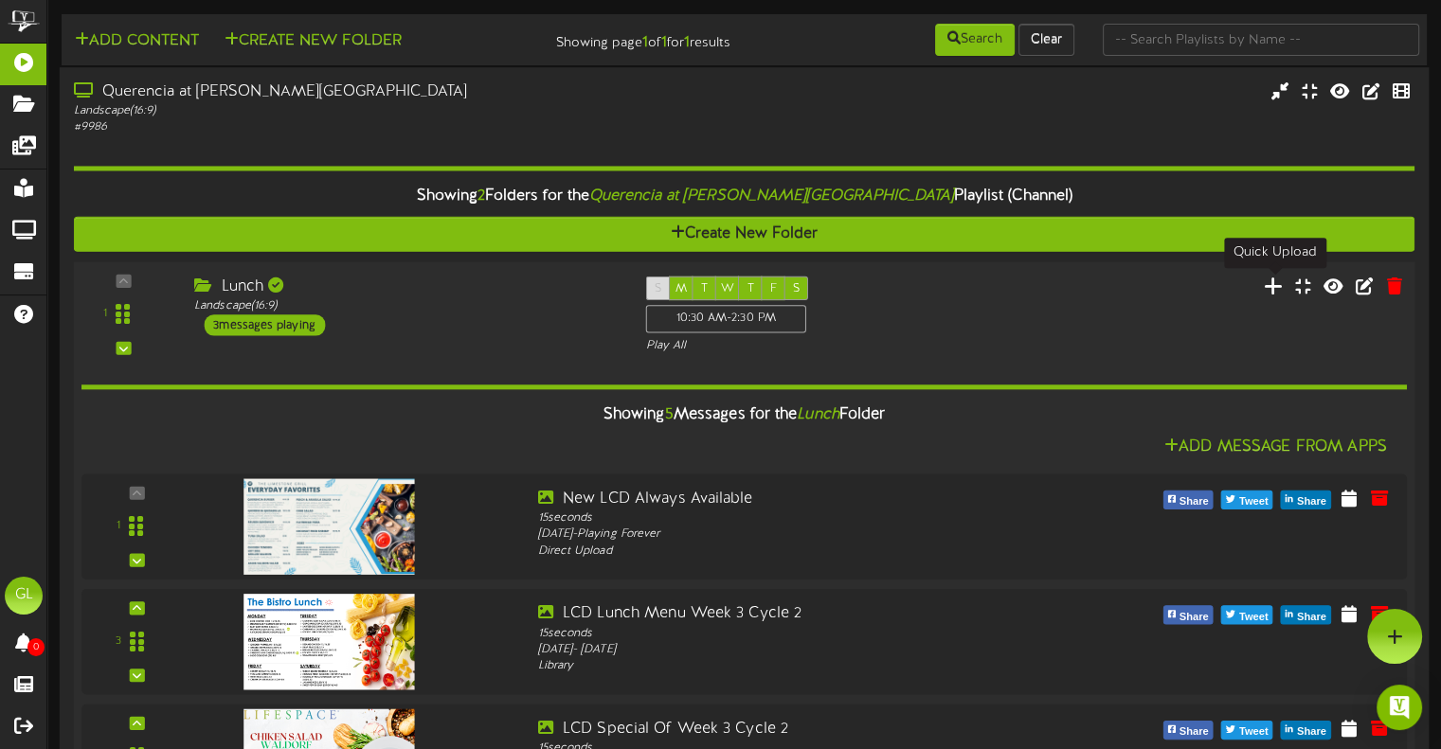
click at [1269, 292] on icon at bounding box center [1273, 285] width 20 height 21
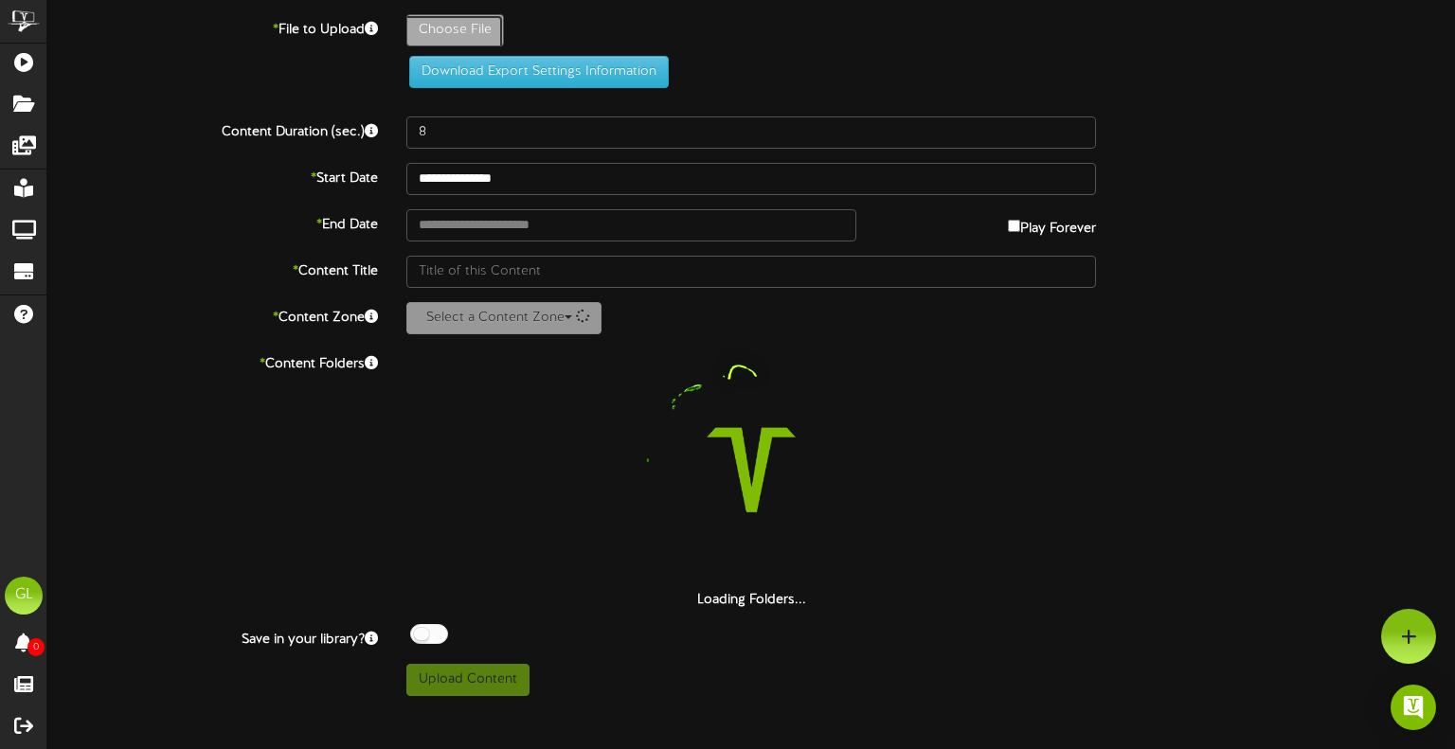
type input "**********"
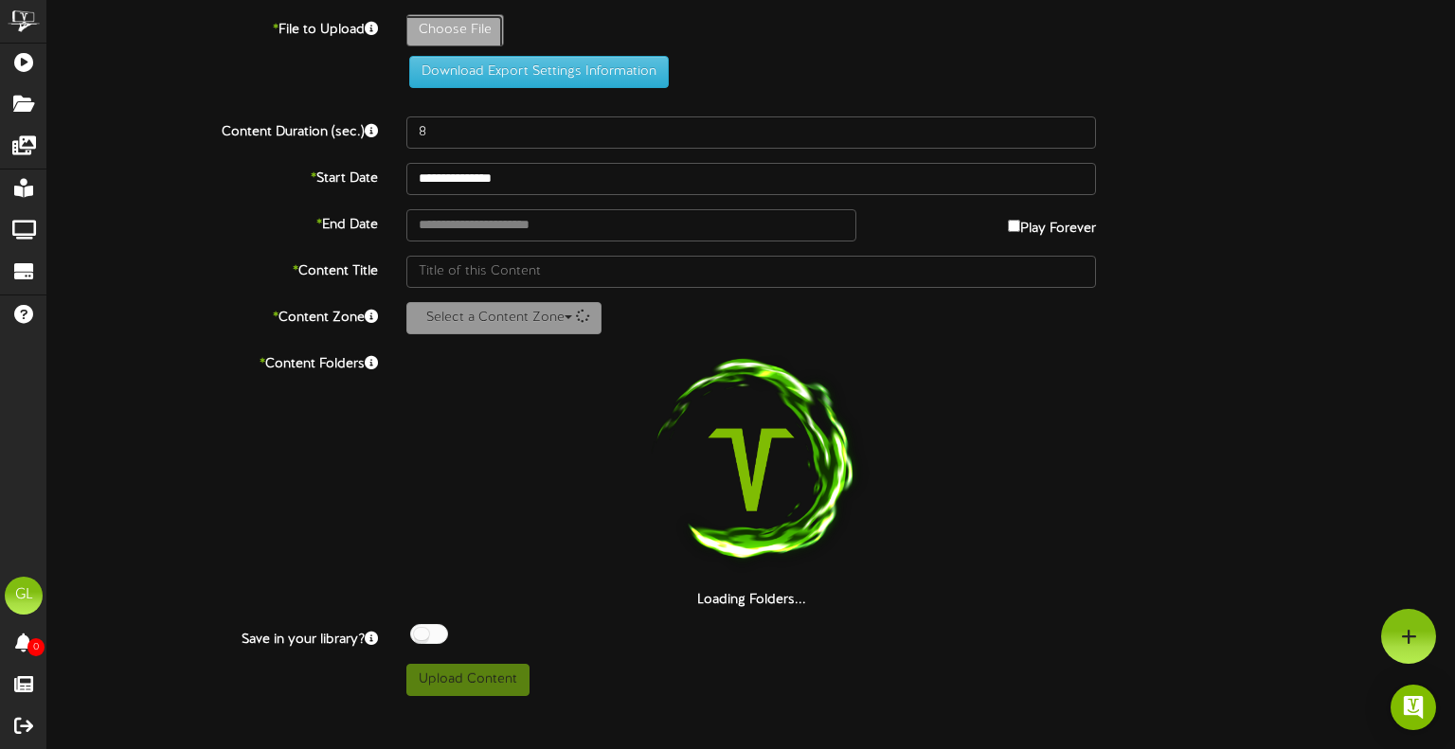
type input "FeaturedDishBase"
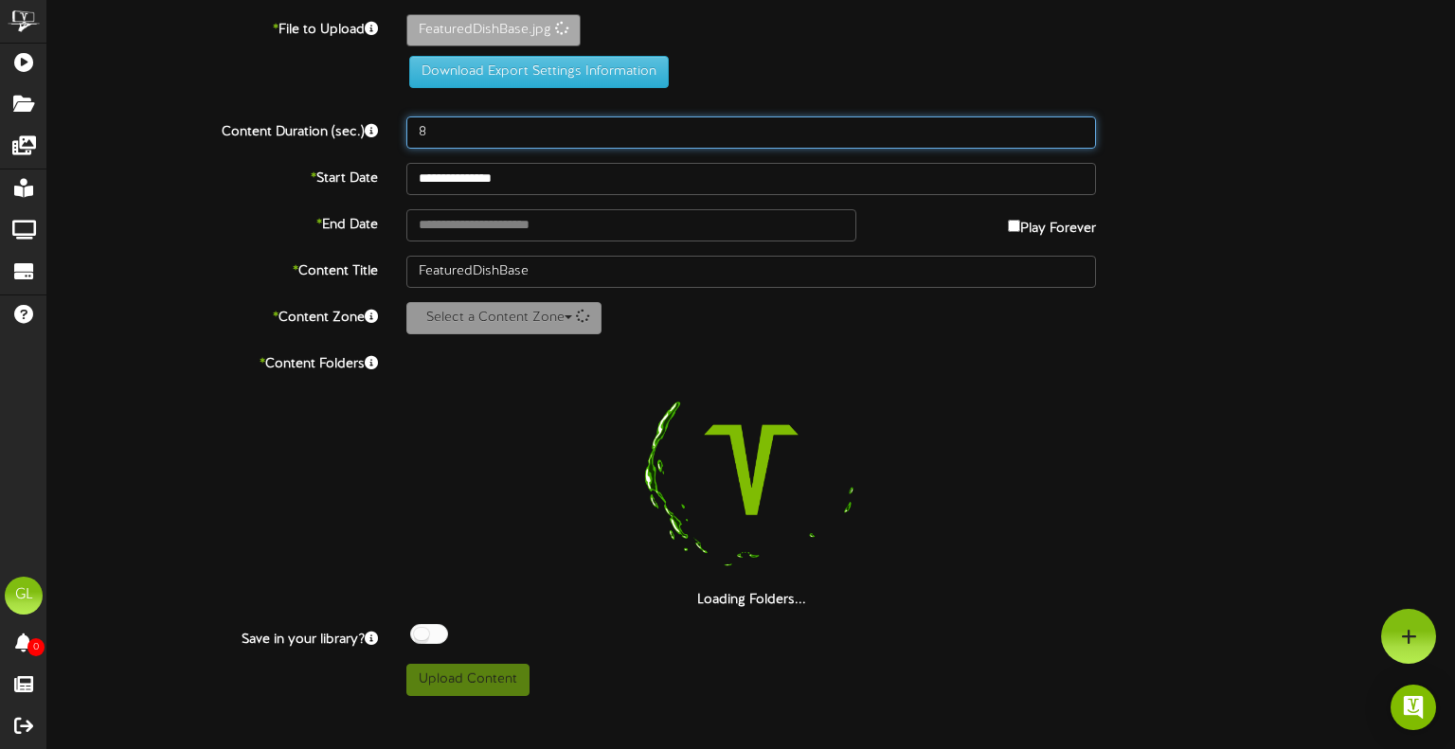
click at [500, 139] on input "8" at bounding box center [751, 133] width 690 height 32
type input "15"
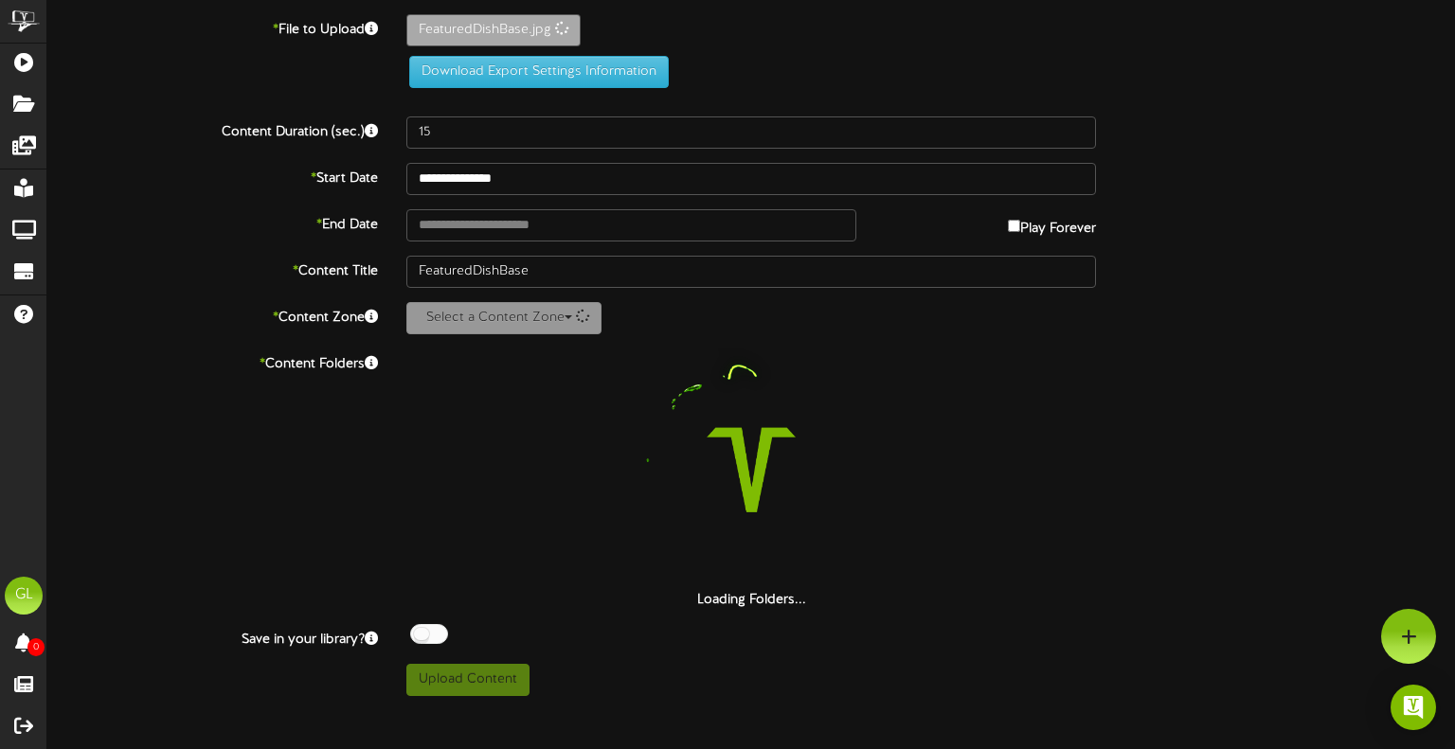
click at [550, 247] on div "**********" at bounding box center [751, 355] width 1408 height 682
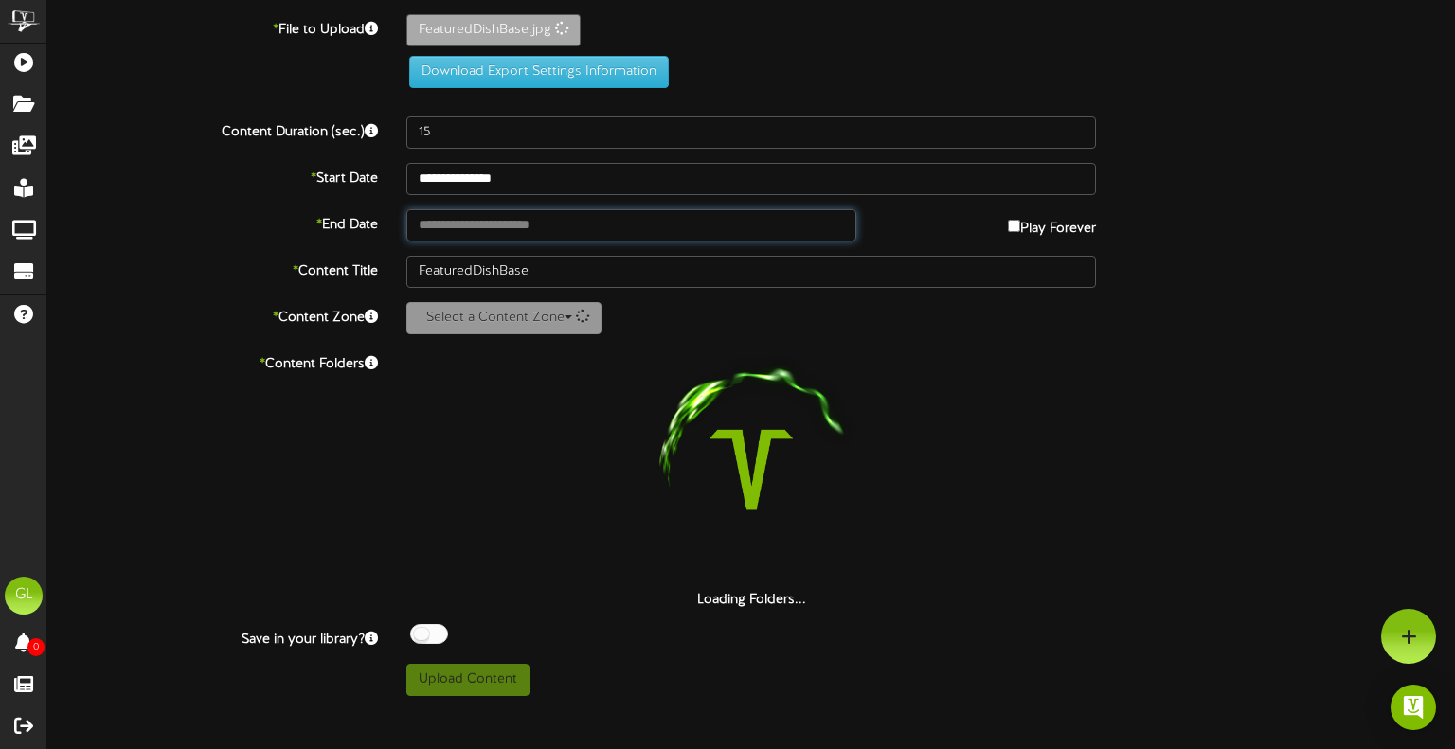
click at [553, 238] on body "ChannelValet Playlists Folders Messages My Library Groups Devices Help GL Giuse…" at bounding box center [727, 355] width 1455 height 710
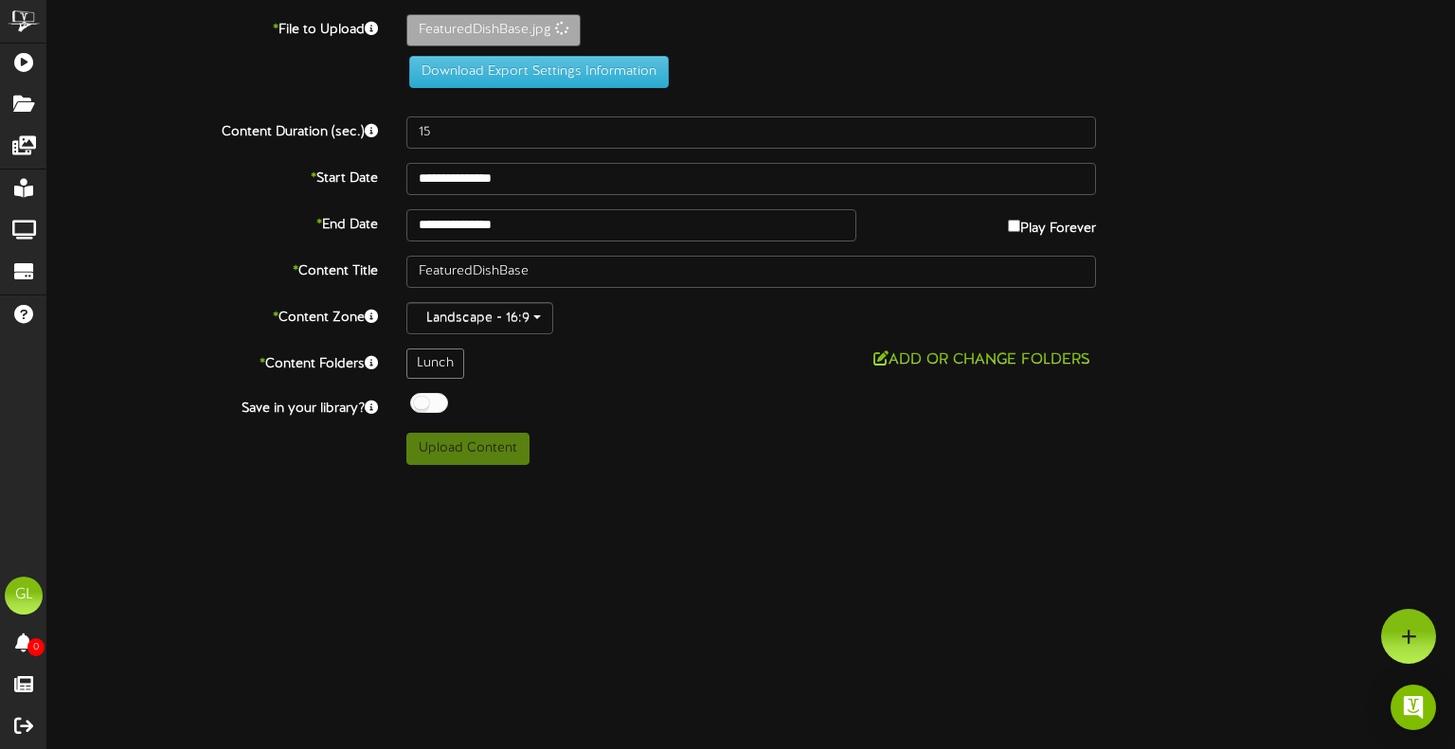
click at [1017, 371] on div "Lunch Add or Change Folders" at bounding box center [751, 364] width 718 height 30
click at [994, 363] on button "Add or Change Folders" at bounding box center [982, 361] width 228 height 24
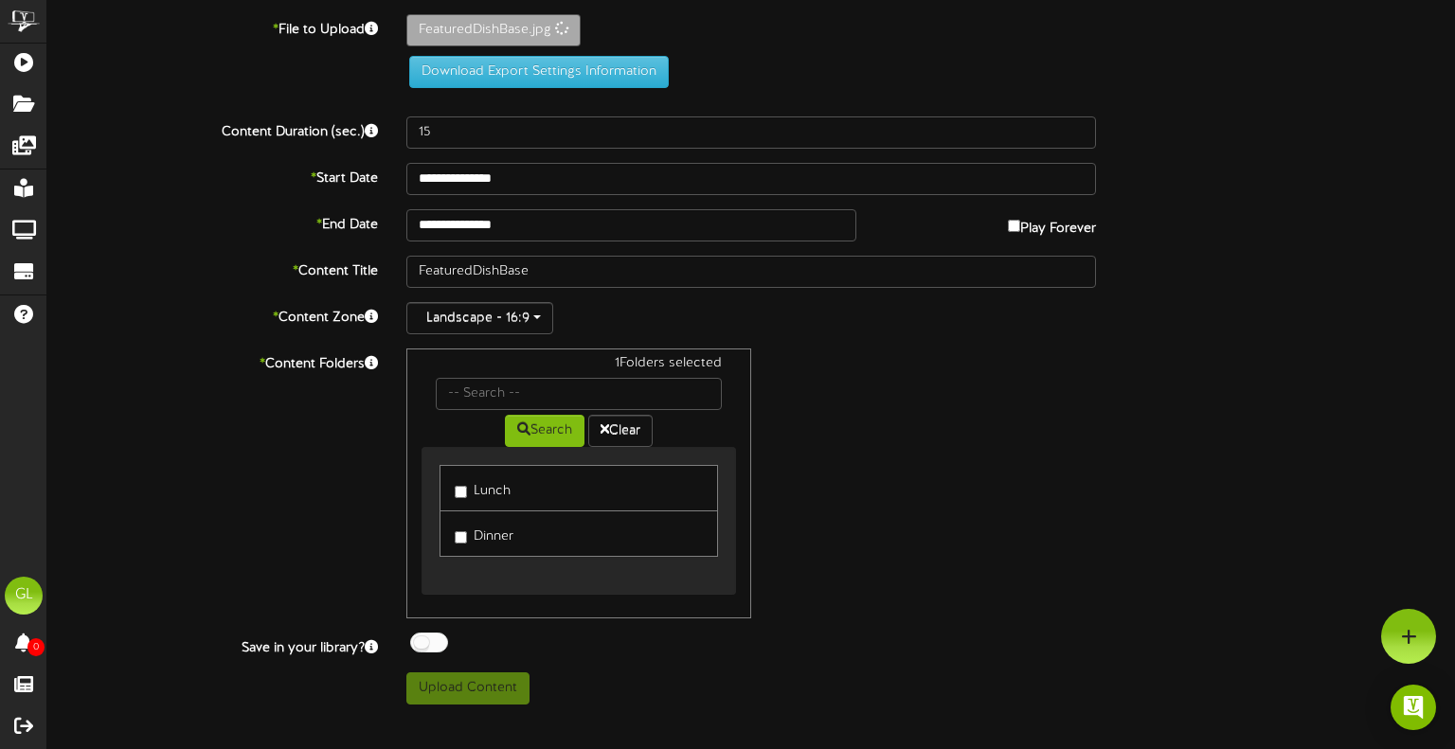
click at [467, 533] on label "Dinner" at bounding box center [484, 534] width 59 height 26
click at [441, 637] on div at bounding box center [429, 643] width 38 height 20
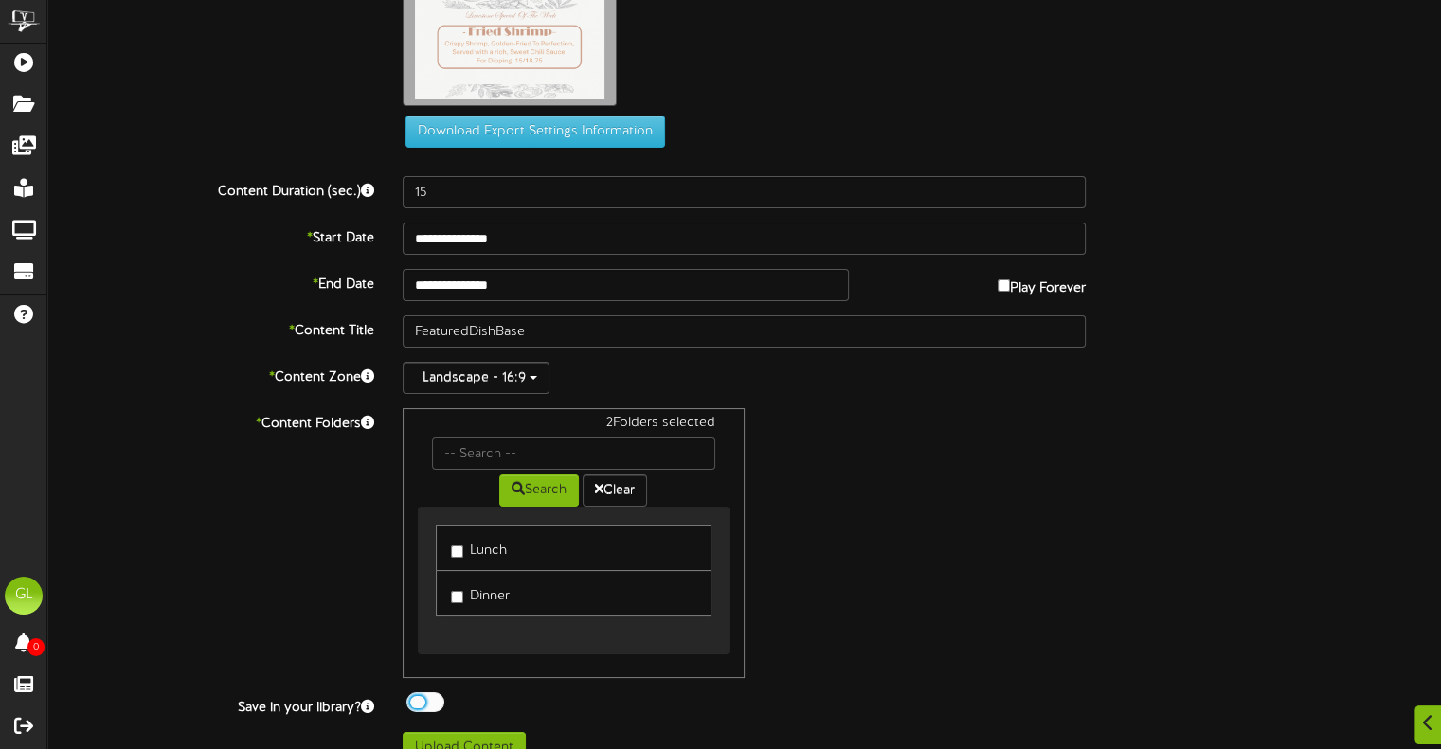
scroll to position [72, 0]
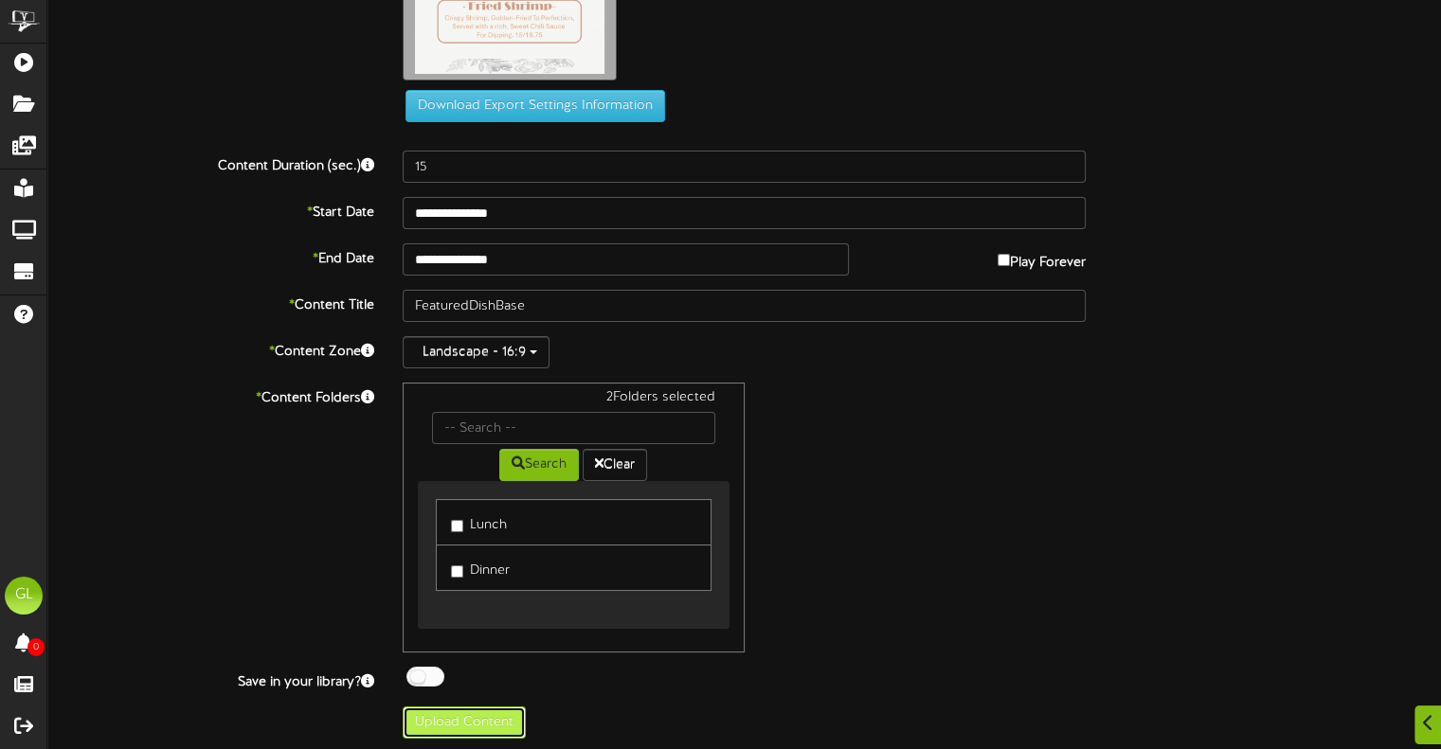
click at [477, 733] on button "Upload Content" at bounding box center [464, 723] width 123 height 32
type input "**********"
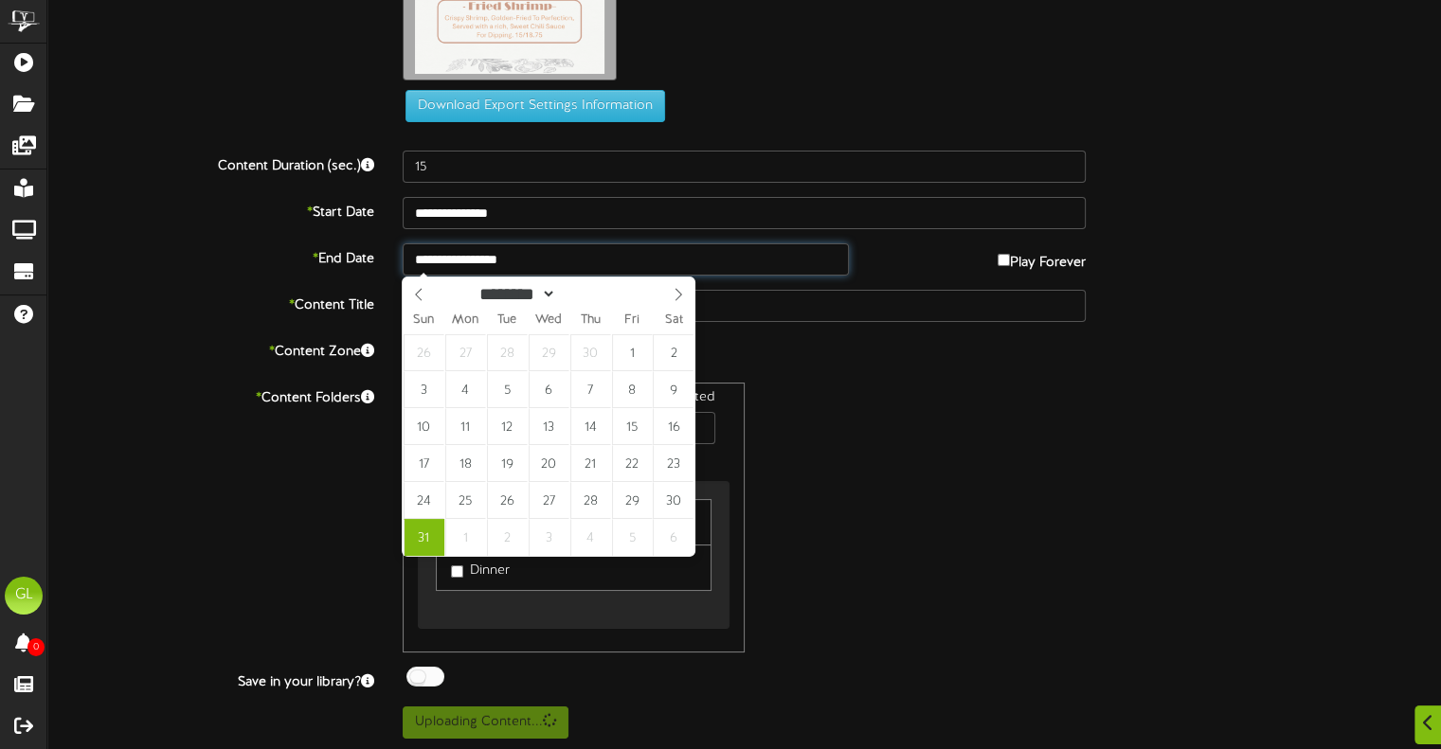
click at [683, 250] on input "**********" at bounding box center [625, 259] width 445 height 32
select select "*"
type input "****"
type input "**********"
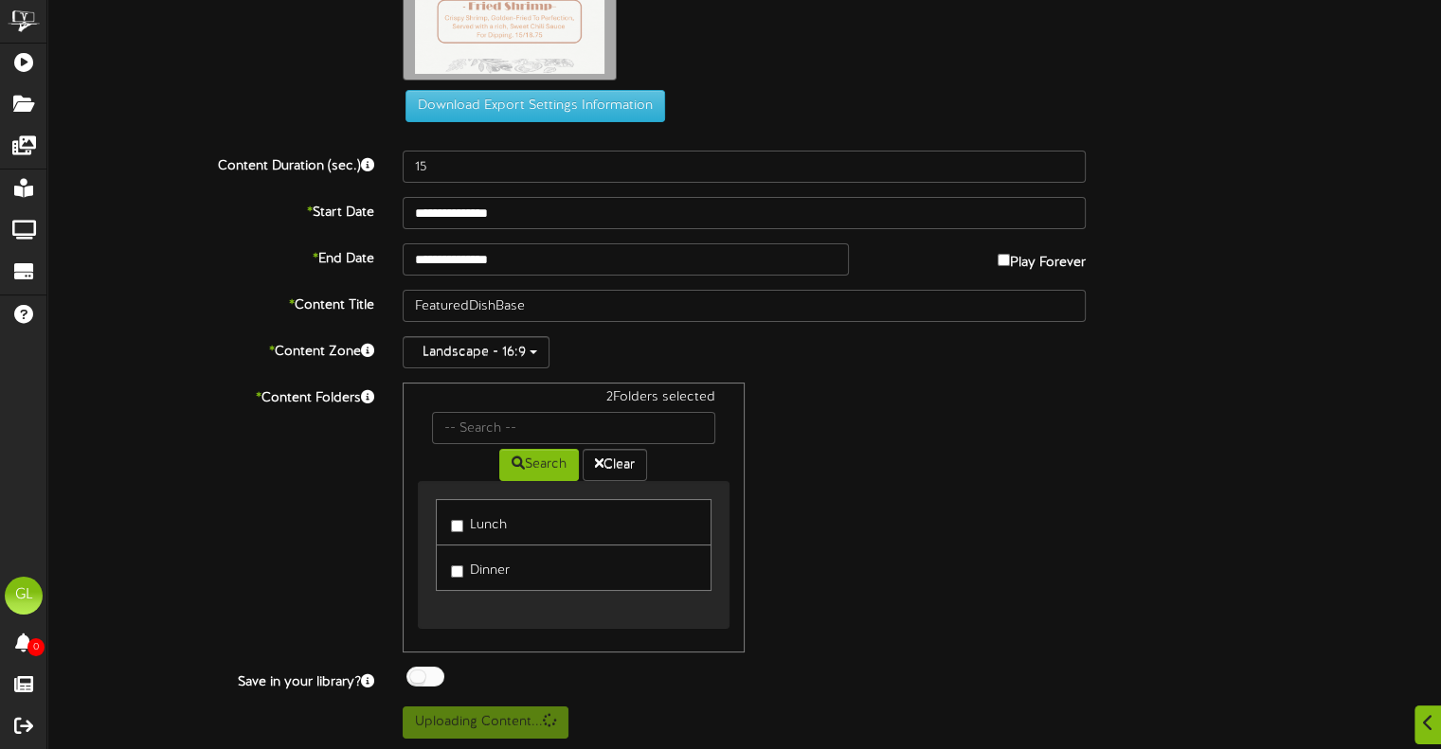
click at [905, 499] on div "2 Folders selected Search Clear Lunch Dinner" at bounding box center [743, 518] width 711 height 270
click at [806, 548] on div "2 Folders selected Search Clear Lunch Dinner" at bounding box center [743, 518] width 711 height 270
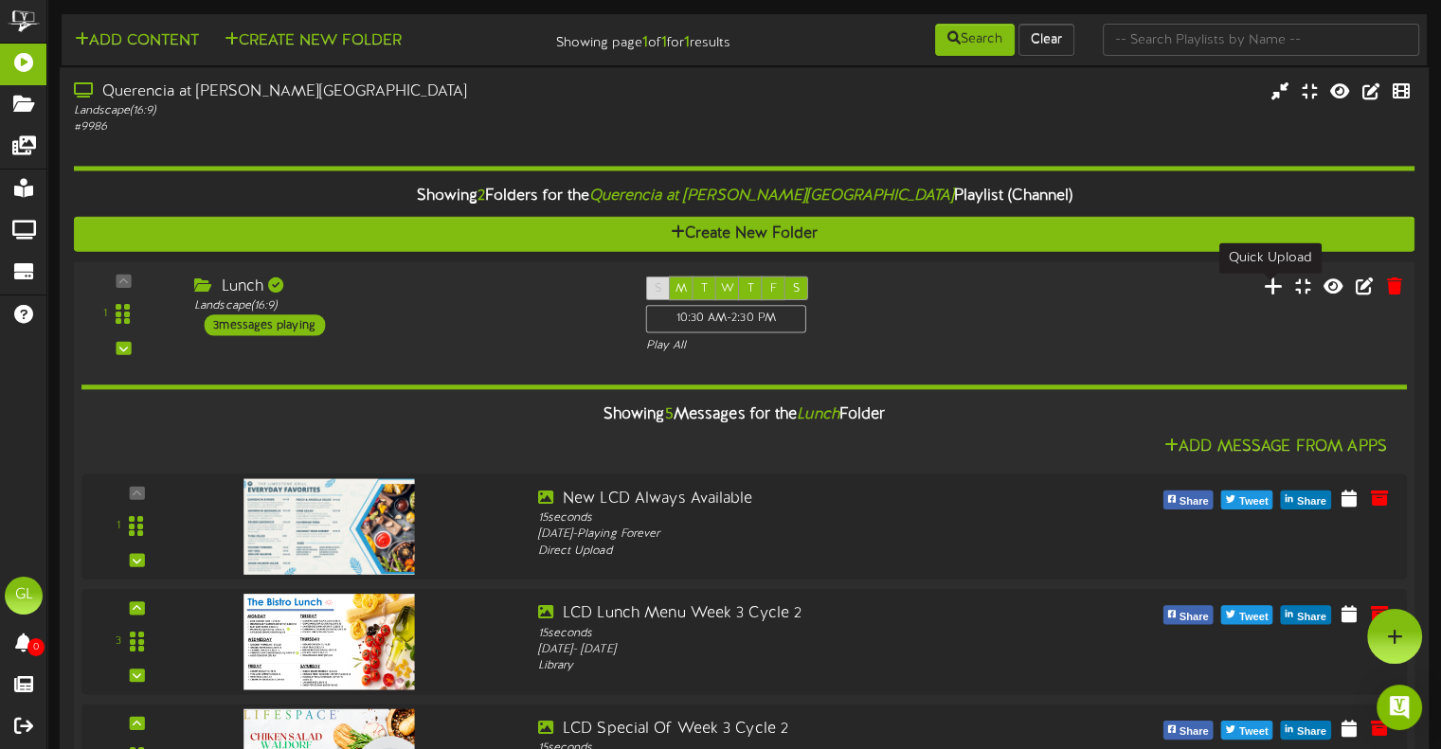
click at [1275, 293] on icon at bounding box center [1273, 285] width 20 height 21
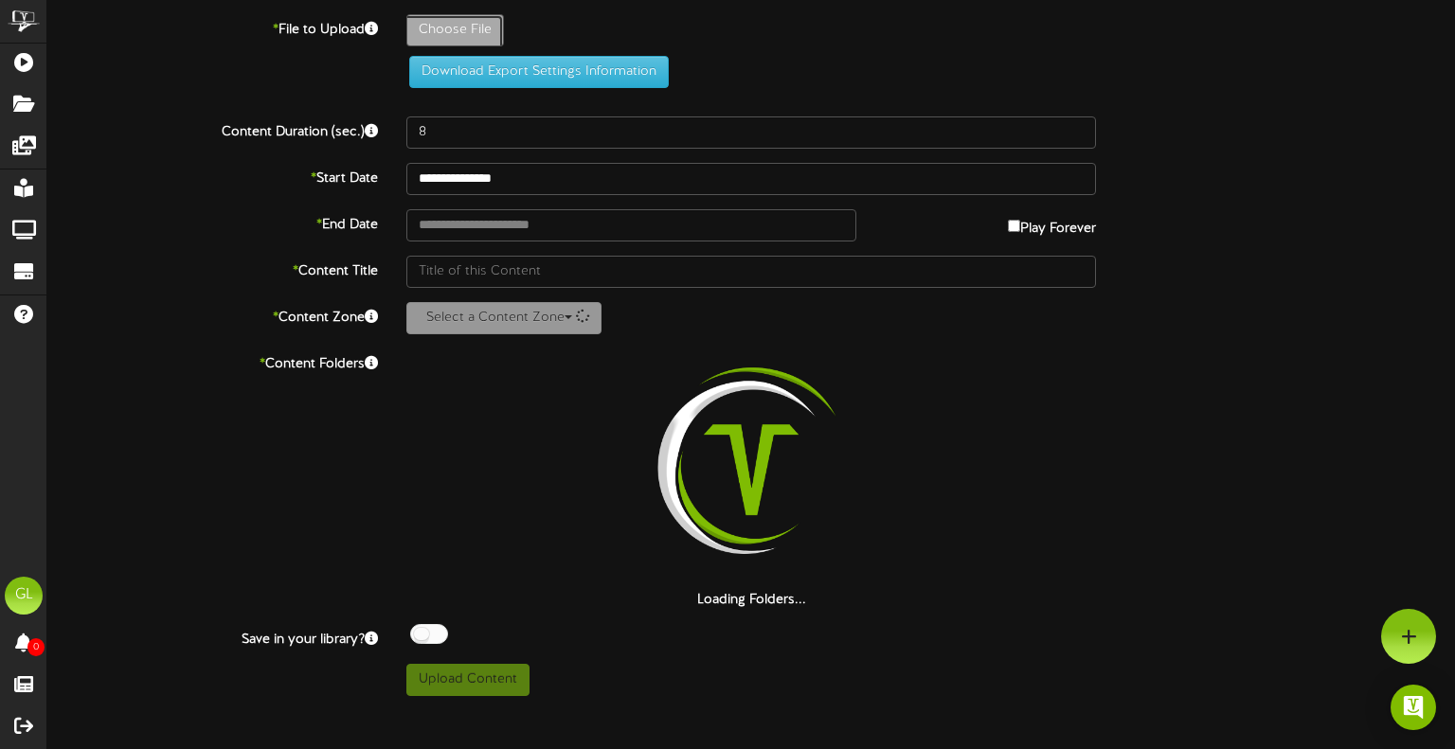
type input "**********"
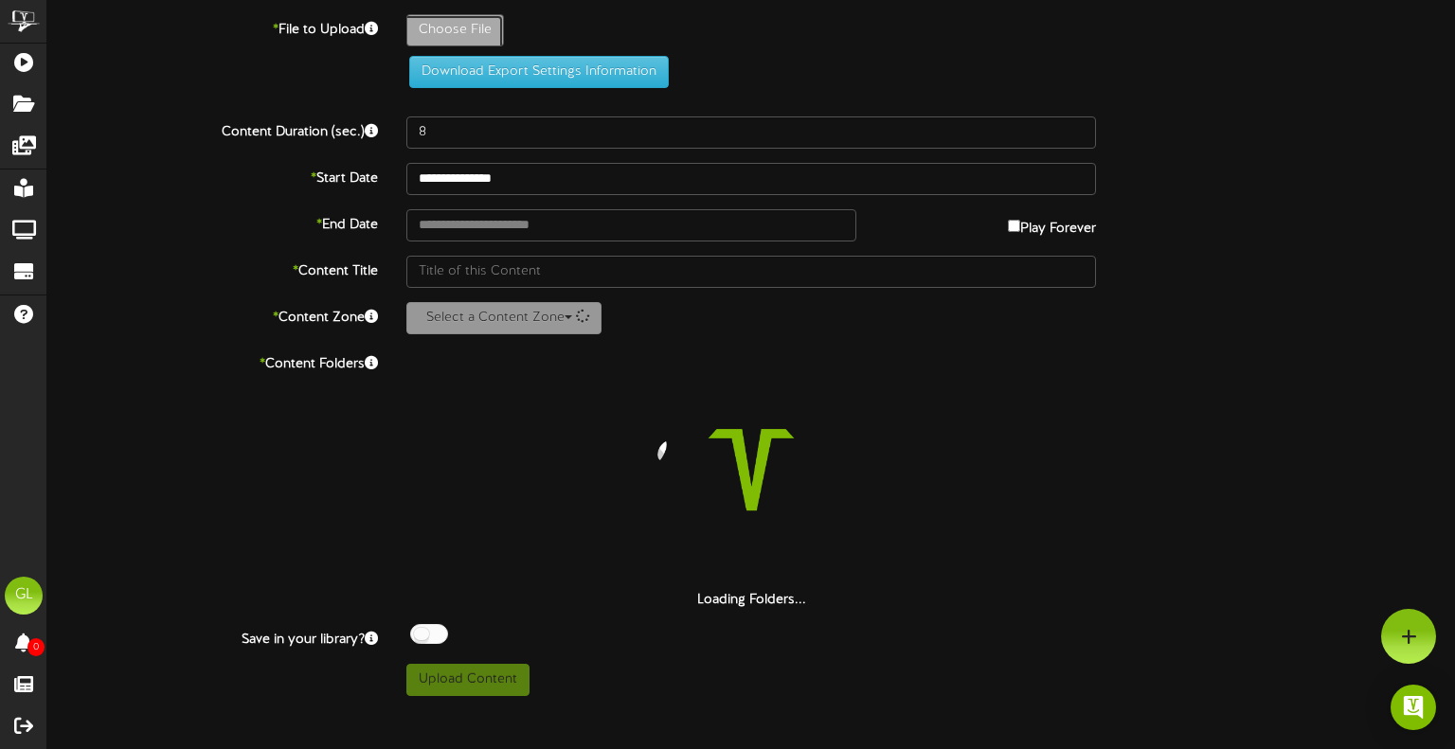
type input "FeaturedDishBase"
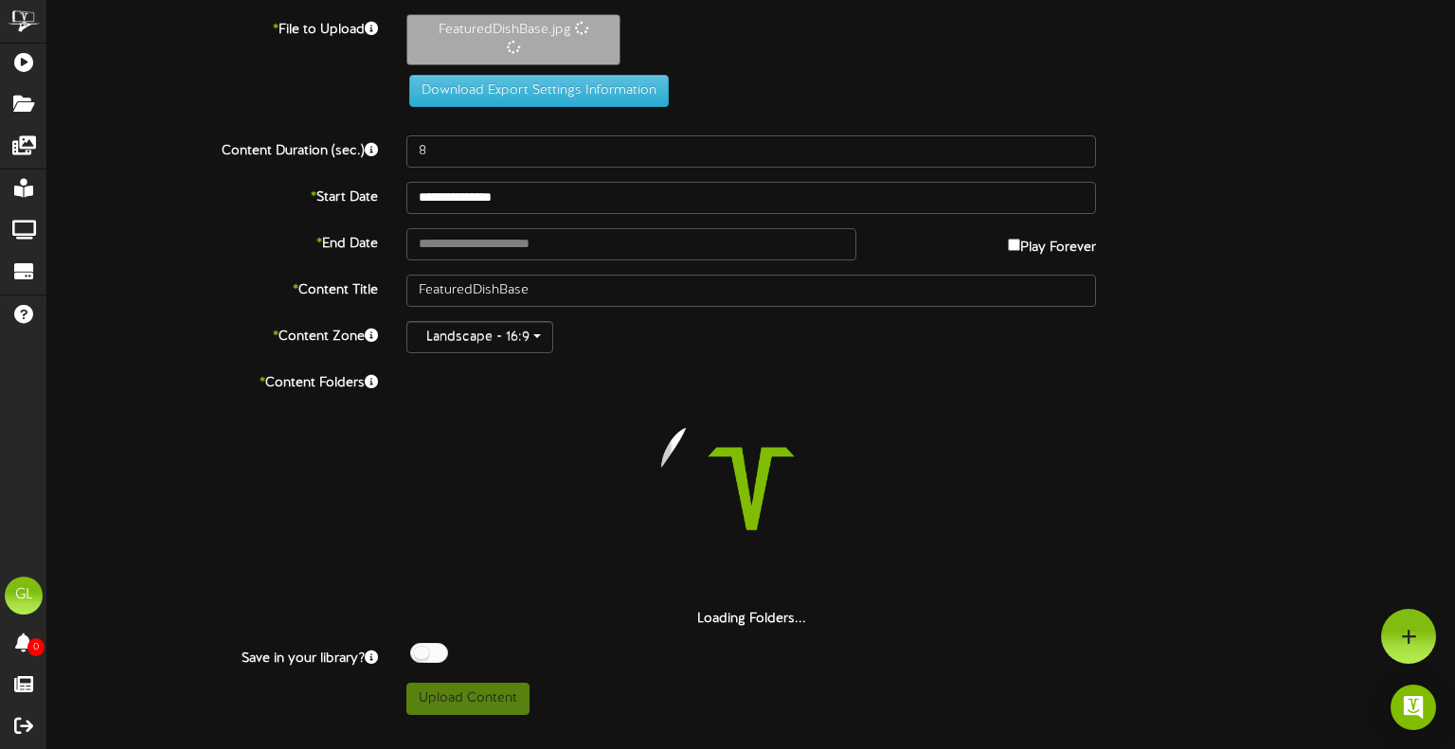
click at [487, 128] on div "**********" at bounding box center [751, 364] width 1408 height 701
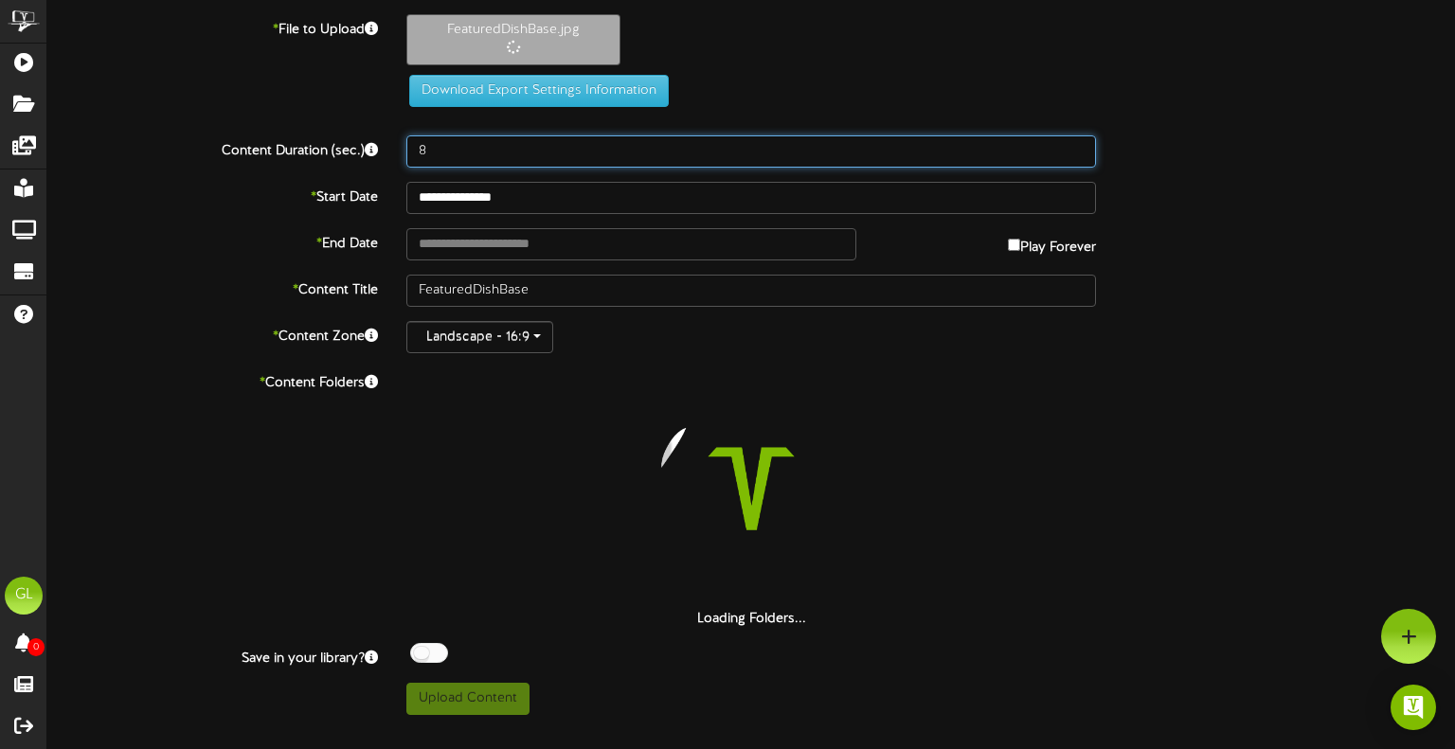
click at [487, 154] on input "8" at bounding box center [751, 151] width 690 height 32
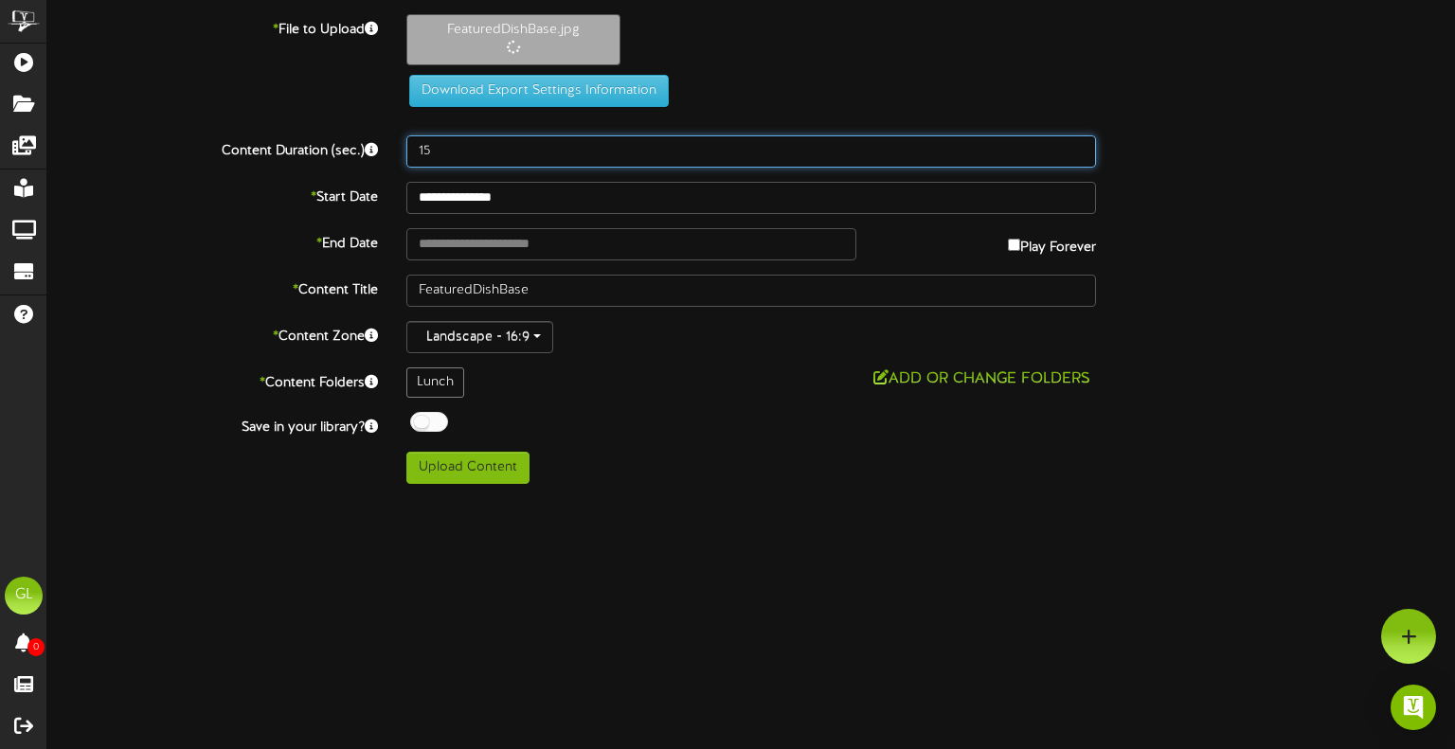
type input "15"
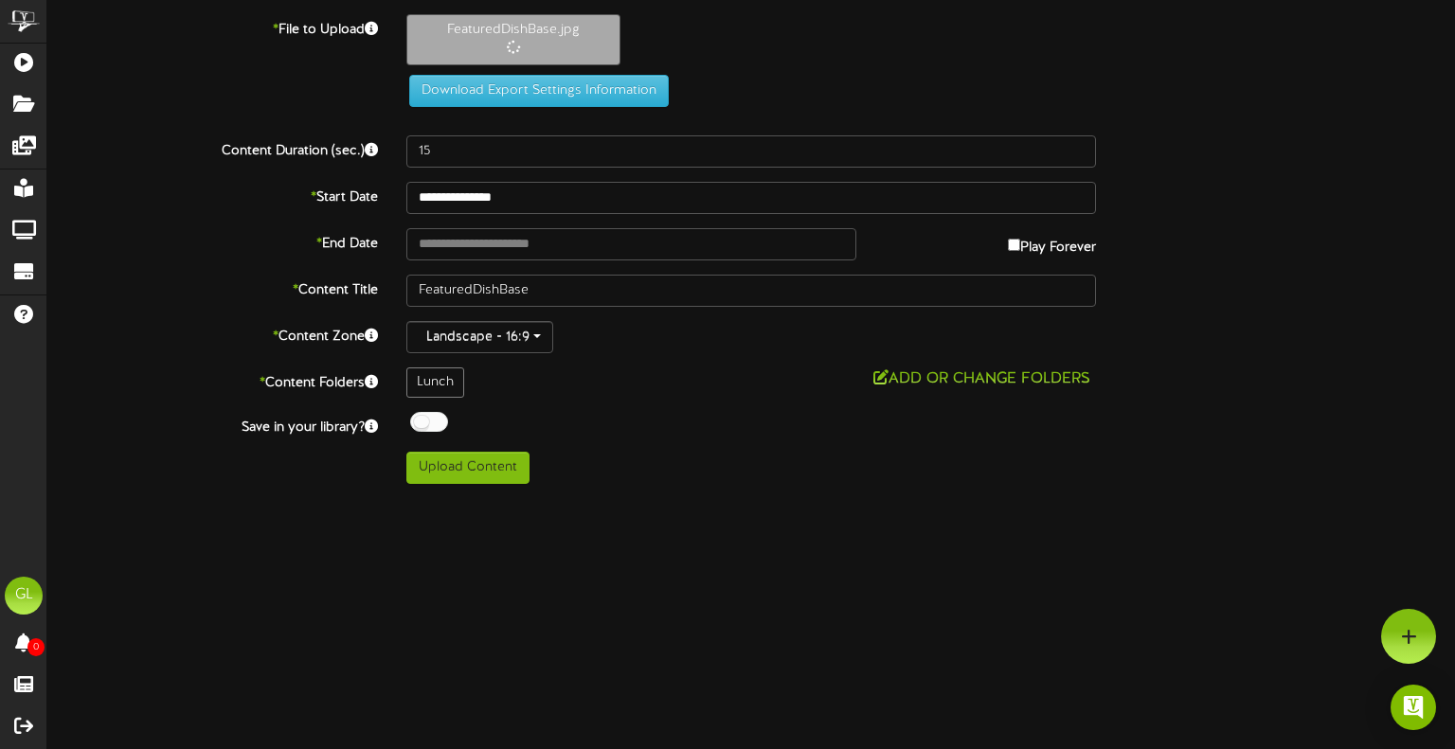
click at [880, 80] on div "Download Export Settings Information" at bounding box center [752, 91] width 732 height 32
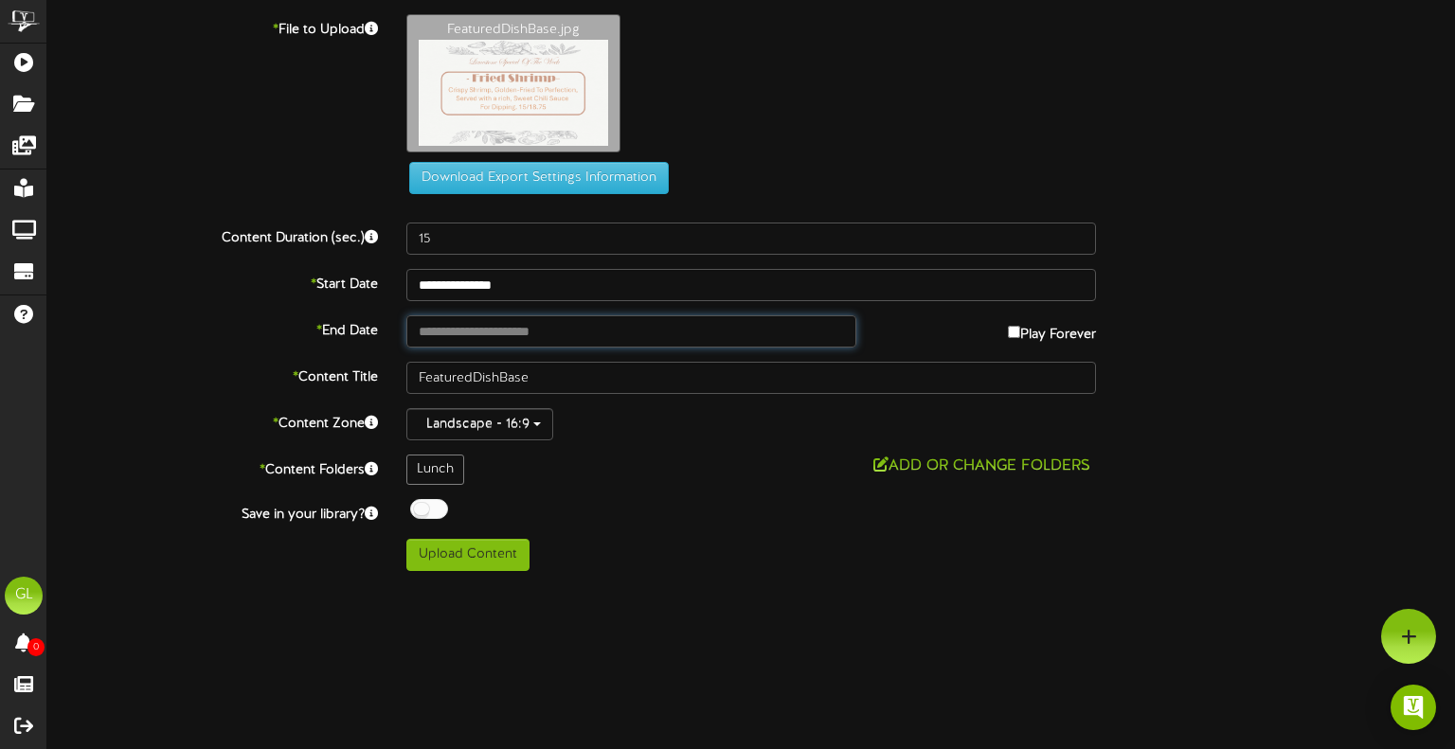
click at [513, 325] on input "text" at bounding box center [631, 331] width 450 height 32
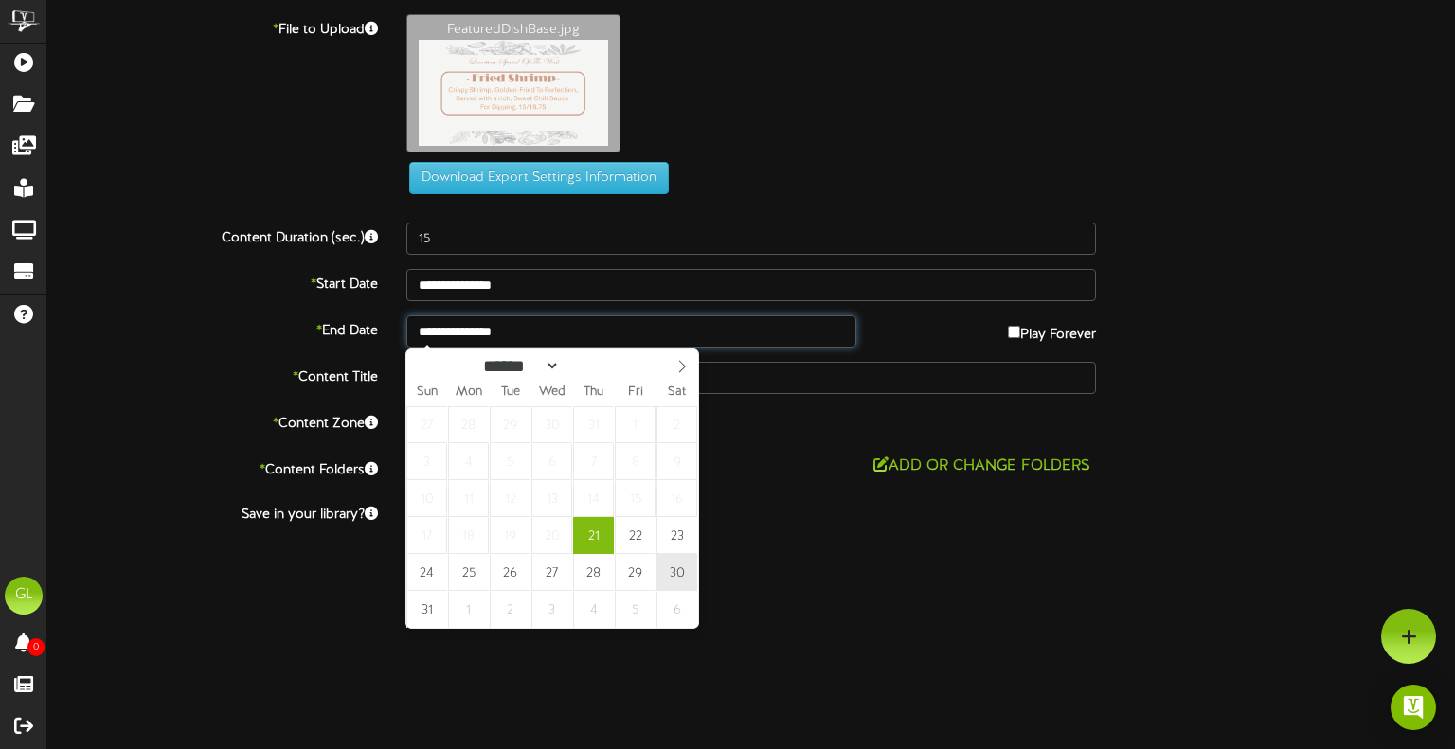
type input "**********"
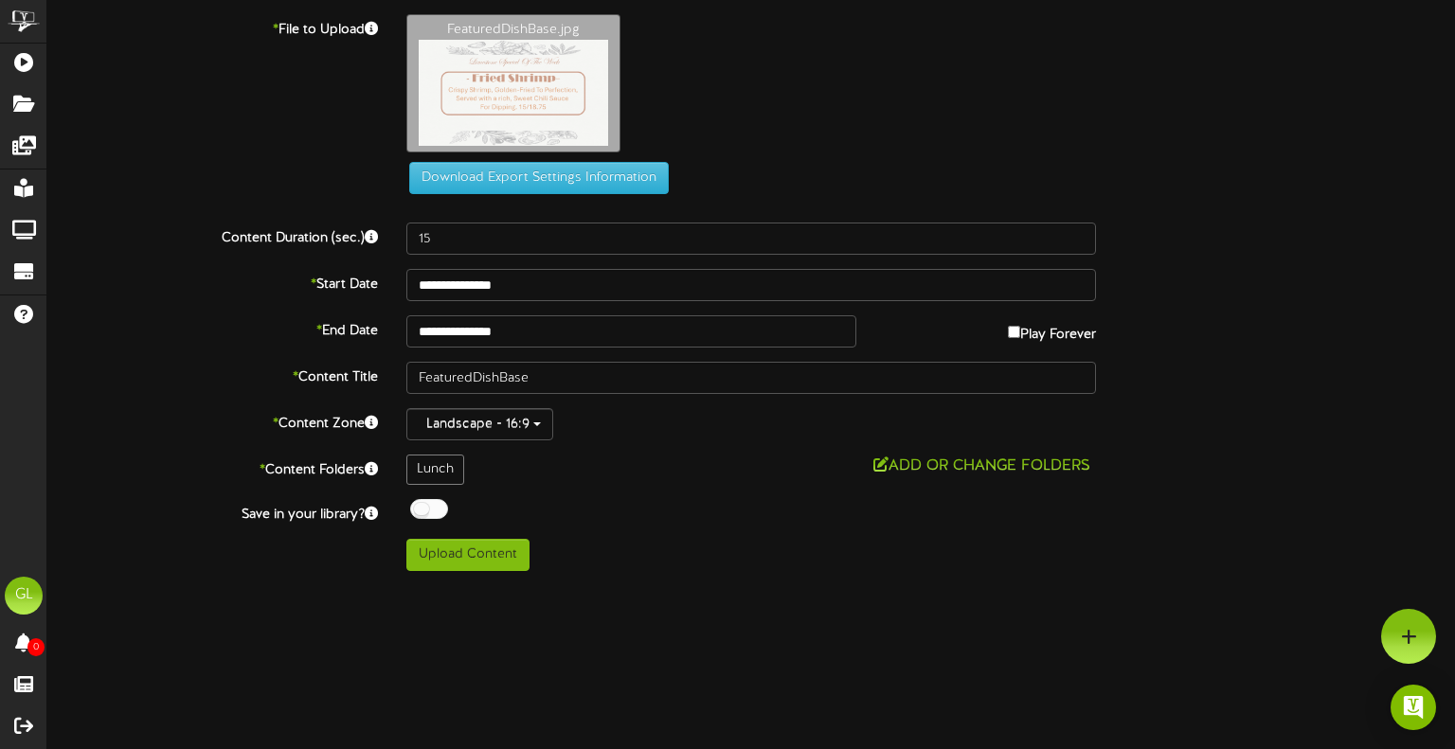
click at [754, 526] on div "**********" at bounding box center [751, 292] width 1408 height 557
click at [964, 470] on button "Add or Change Folders" at bounding box center [982, 467] width 228 height 24
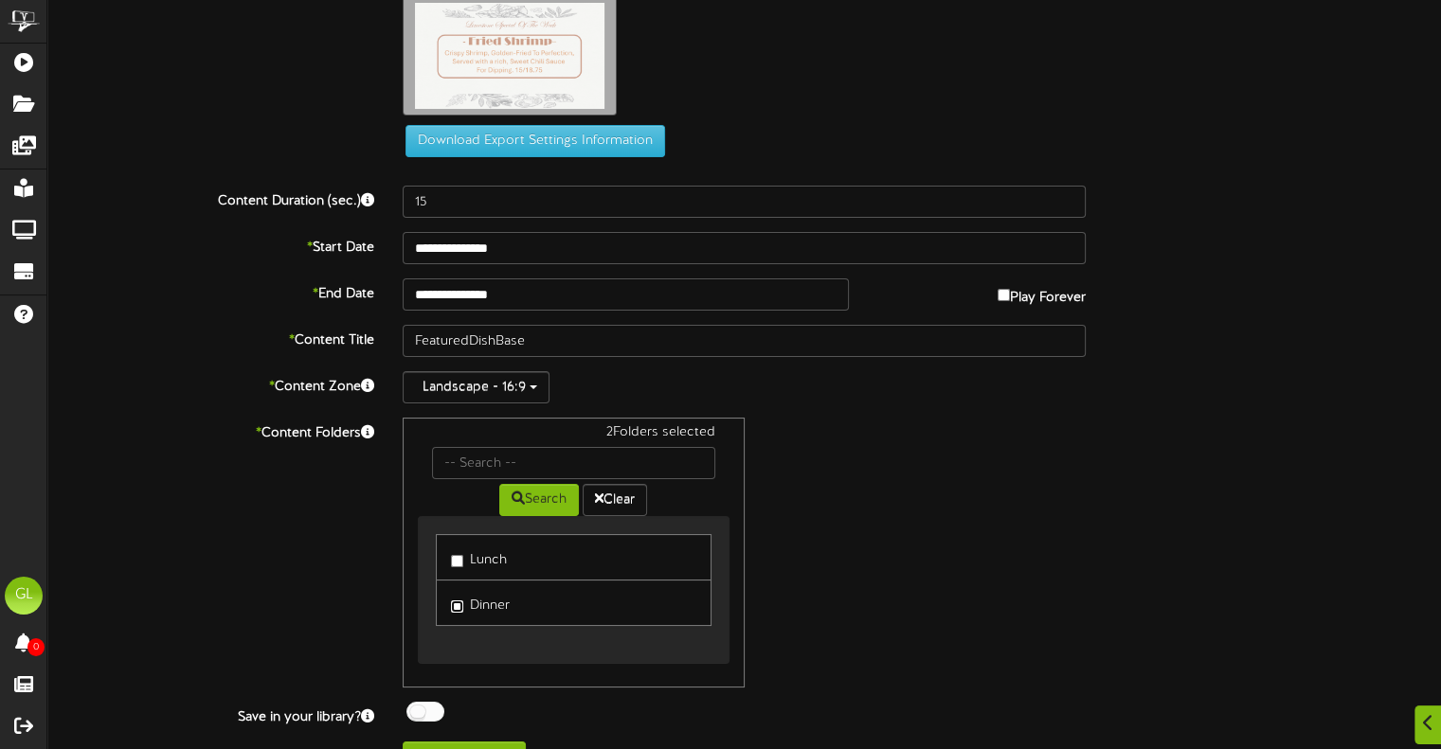
scroll to position [72, 0]
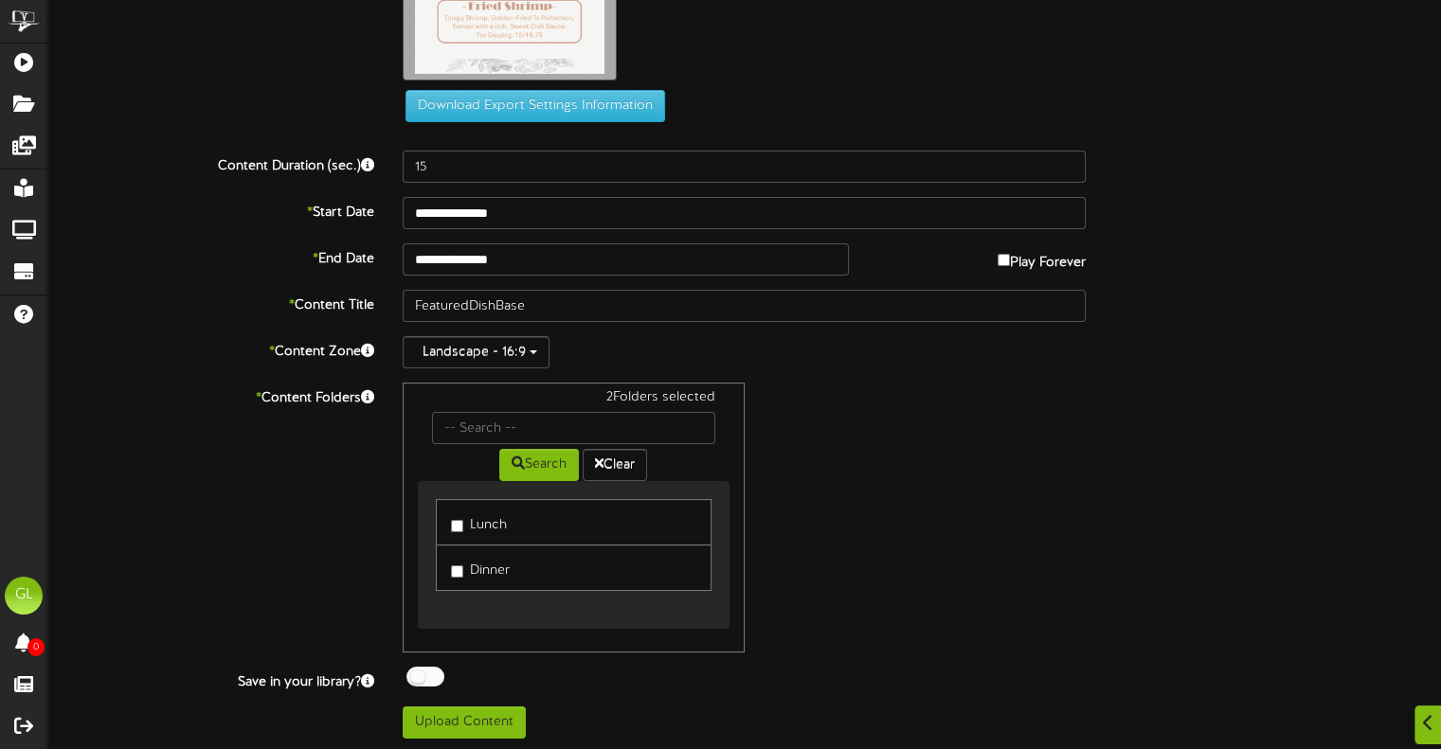
click at [427, 687] on span at bounding box center [421, 679] width 36 height 25
click at [419, 670] on div at bounding box center [425, 677] width 38 height 20
click at [955, 511] on div "2 Folders selected Search Clear Lunch Dinner" at bounding box center [743, 518] width 711 height 270
click at [504, 723] on button "Upload Content" at bounding box center [464, 723] width 123 height 32
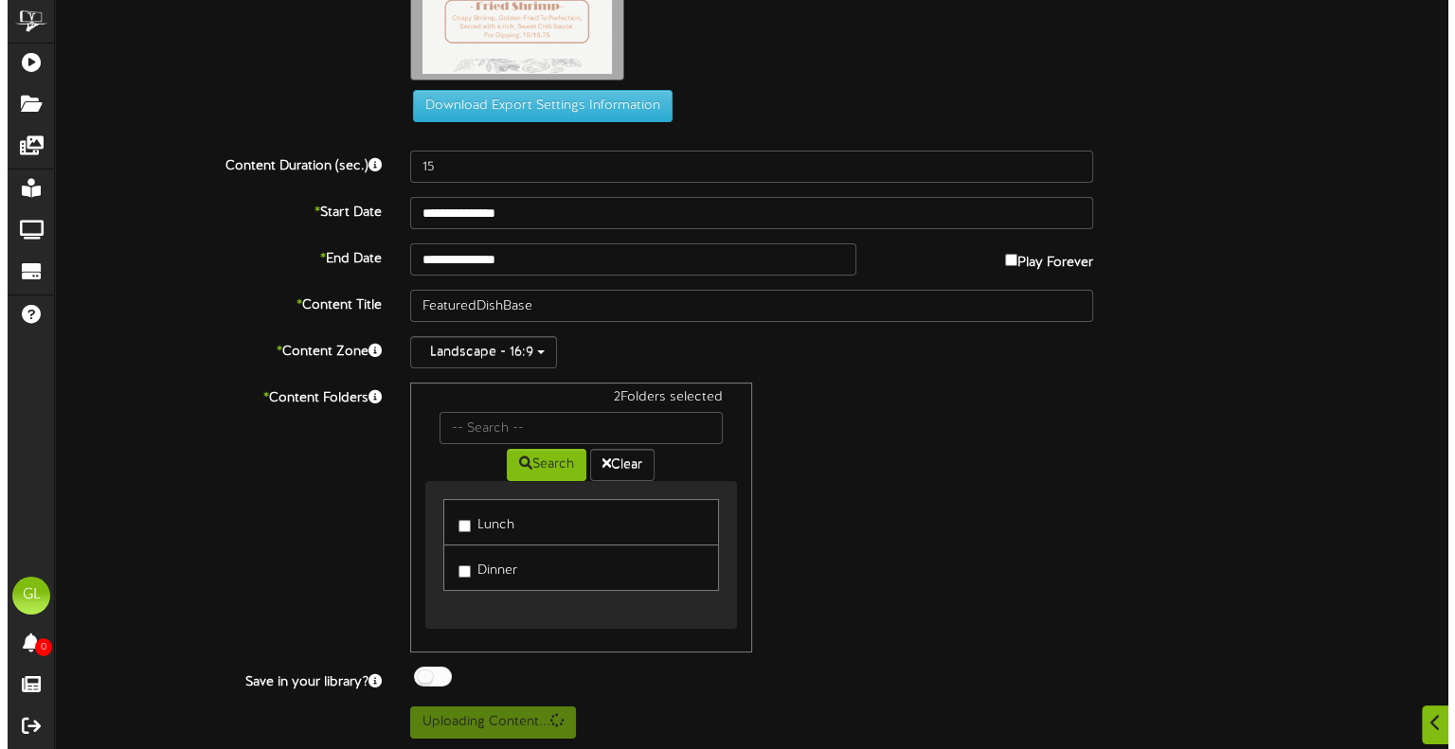
scroll to position [0, 0]
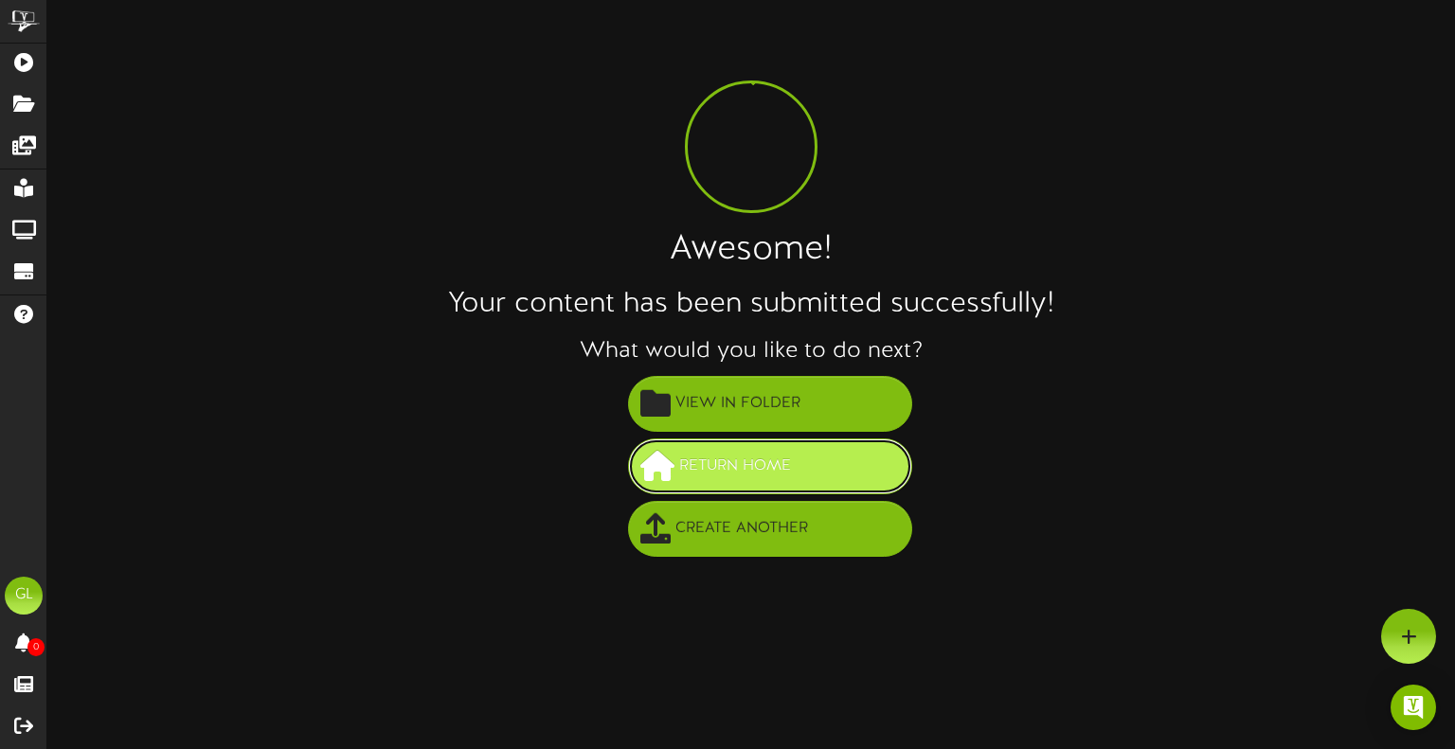
click at [826, 476] on button "Return Home" at bounding box center [770, 467] width 284 height 56
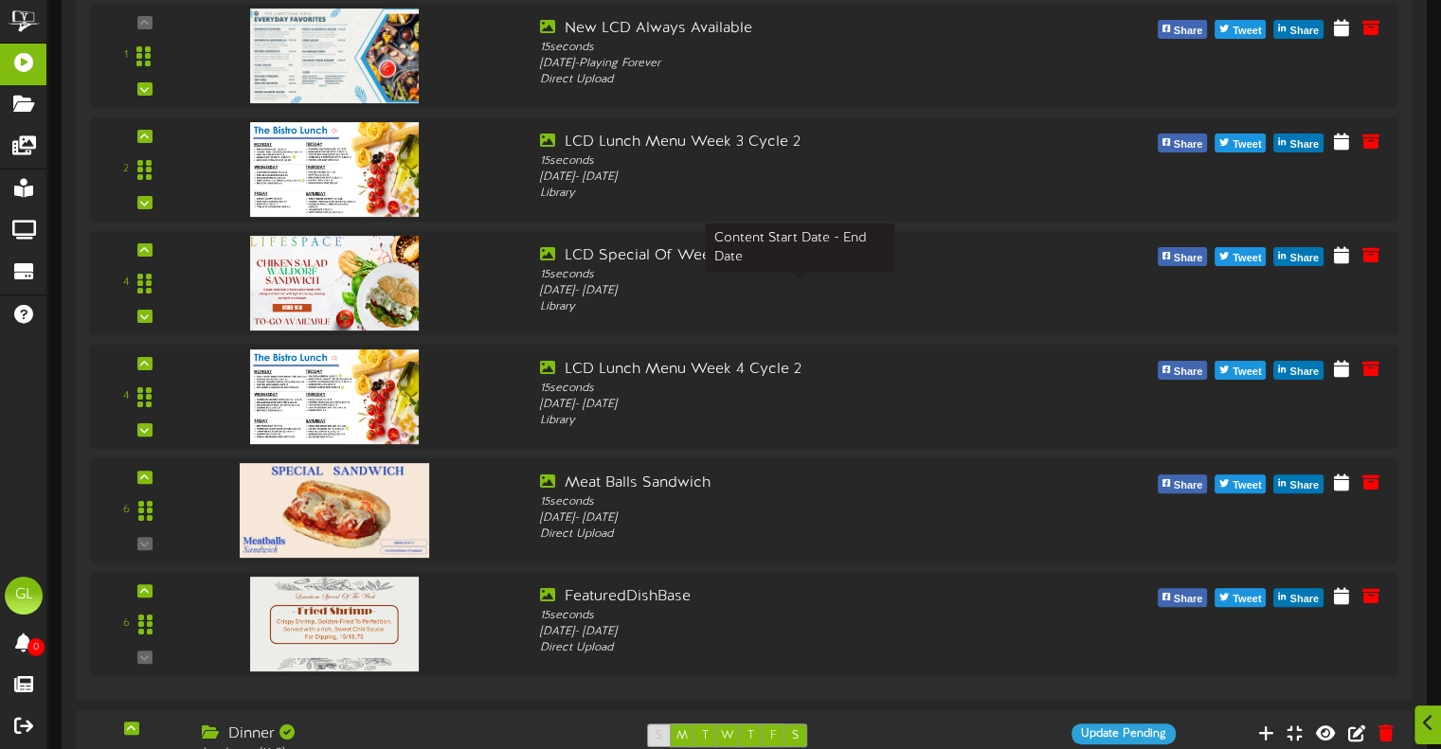
scroll to position [473, 0]
